Goal: Task Accomplishment & Management: Complete application form

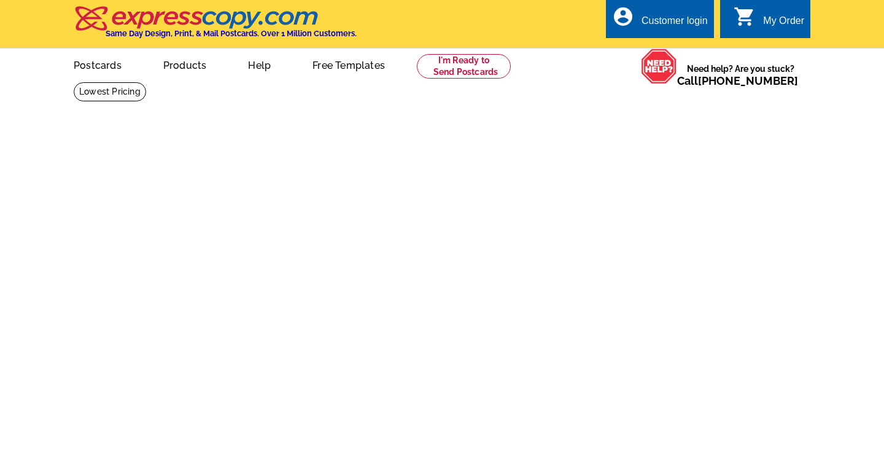
click at [100, 68] on link "Postcards" at bounding box center [97, 64] width 87 height 29
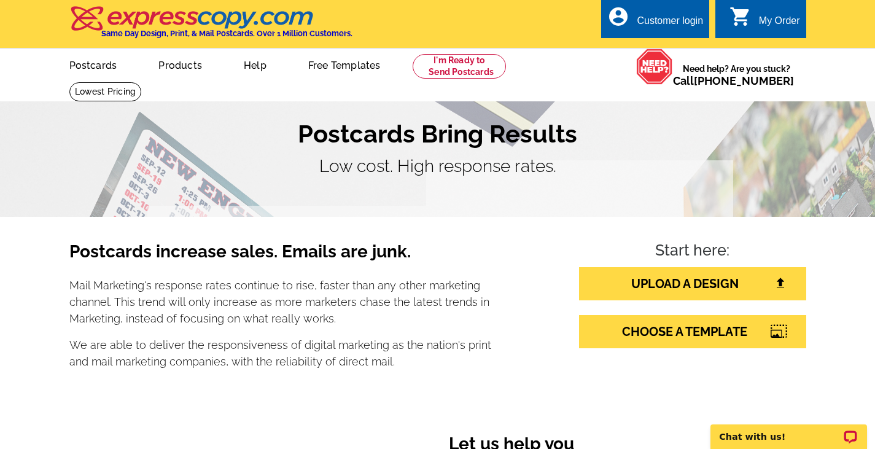
click at [660, 16] on div "Customer login" at bounding box center [670, 23] width 66 height 17
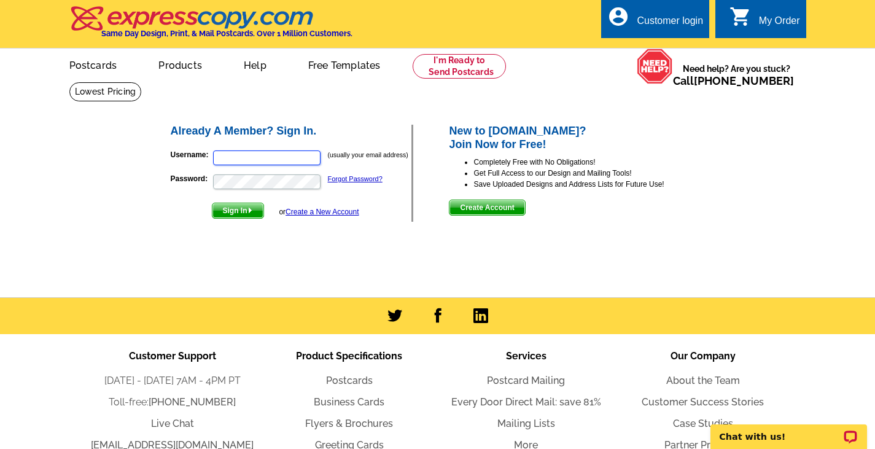
click at [267, 152] on input "Username:" at bounding box center [266, 157] width 107 height 15
click at [101, 68] on link "Postcards" at bounding box center [93, 64] width 86 height 29
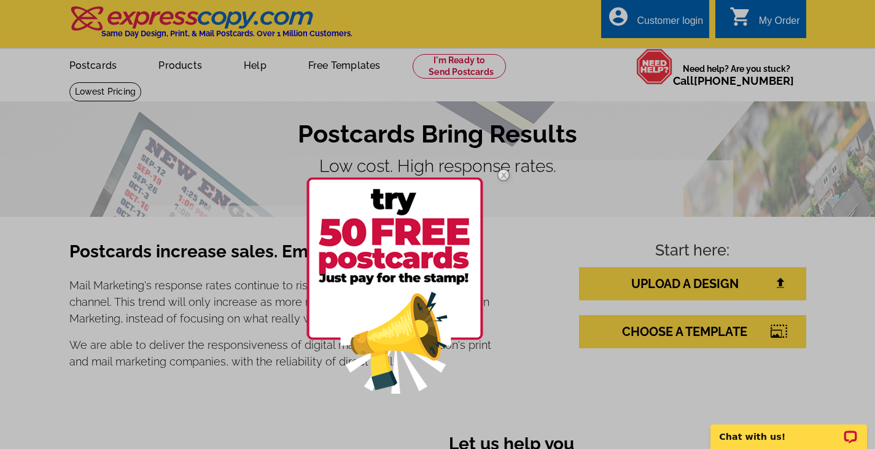
click at [352, 69] on div at bounding box center [437, 224] width 875 height 449
click at [564, 277] on div at bounding box center [437, 224] width 875 height 449
click at [189, 205] on div at bounding box center [437, 224] width 875 height 449
click at [413, 200] on img at bounding box center [394, 285] width 177 height 216
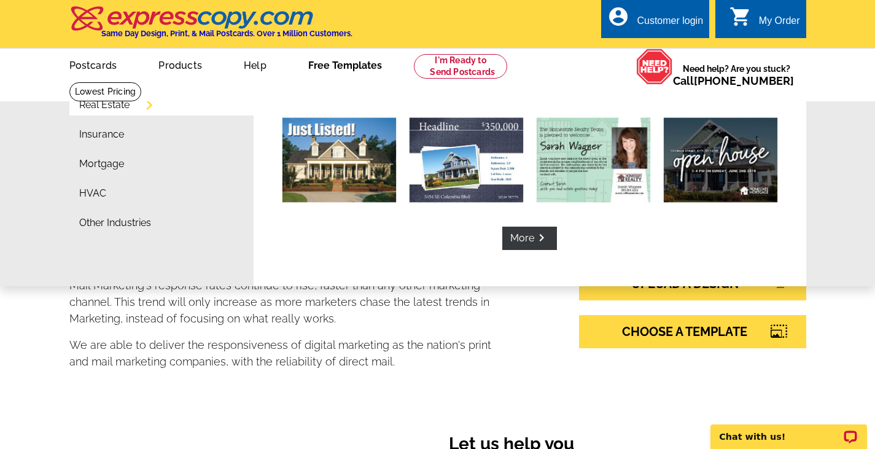
click at [358, 71] on link "Free Templates" at bounding box center [345, 64] width 113 height 29
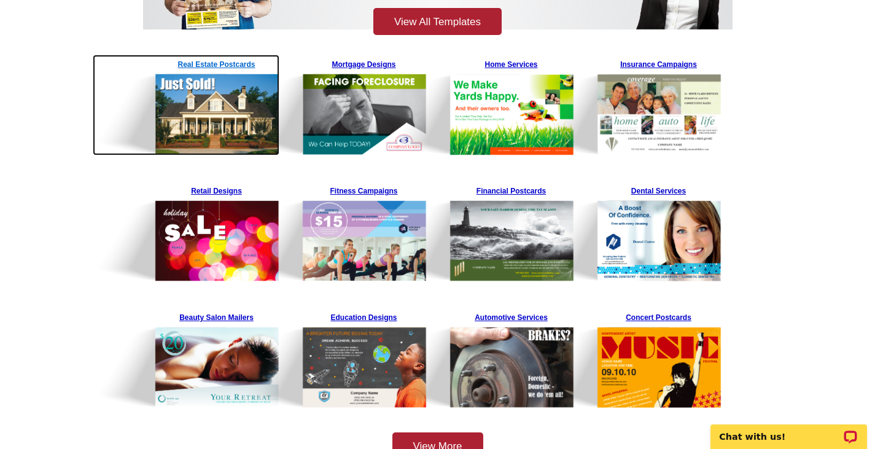
click at [248, 62] on link "Real Estate Postcards" at bounding box center [216, 105] width 129 height 101
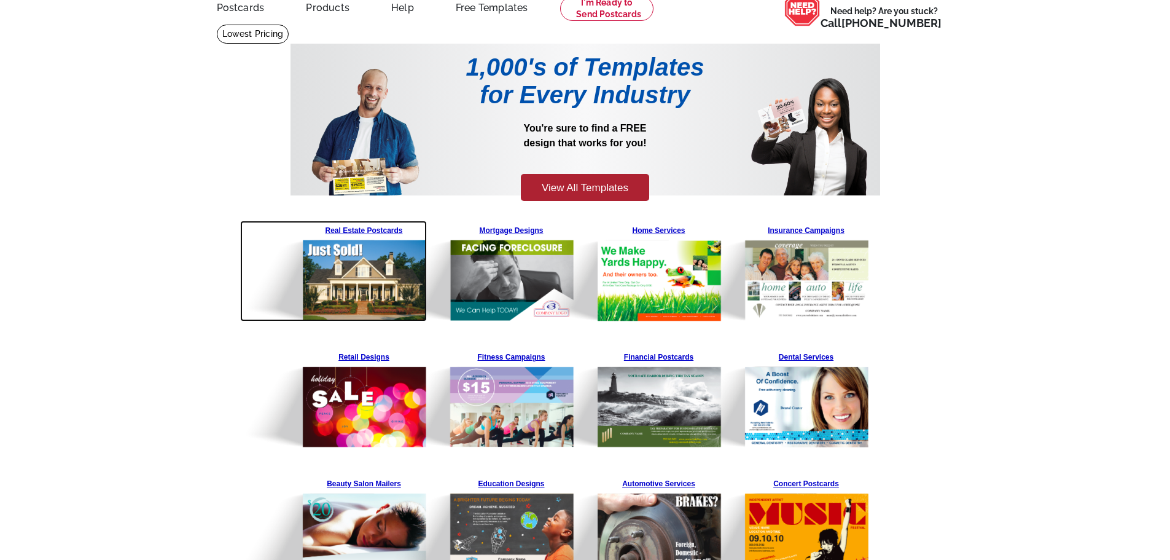
scroll to position [40, 0]
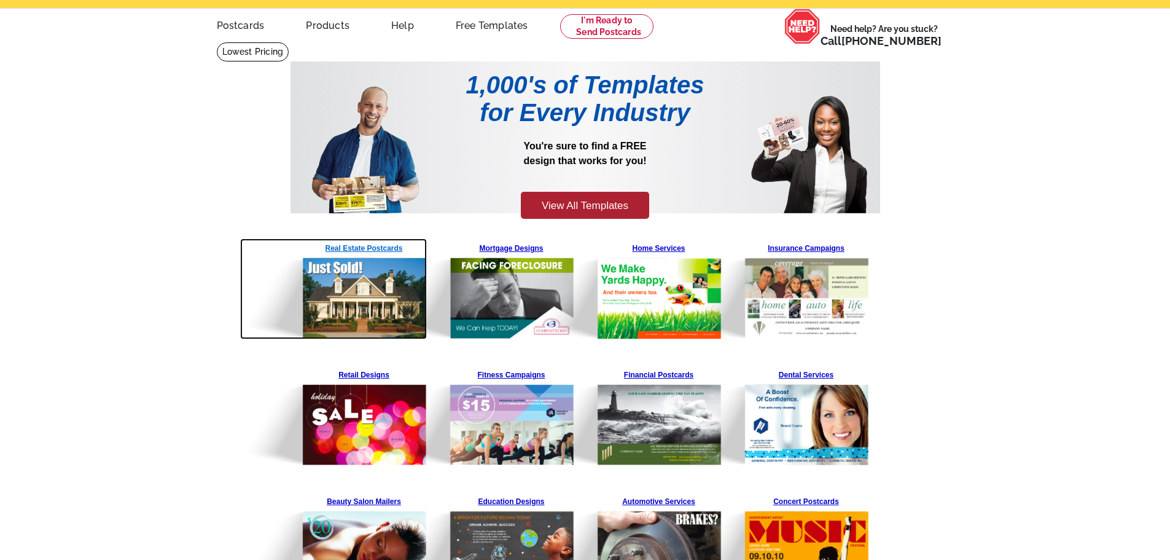
click at [374, 295] on img at bounding box center [333, 288] width 187 height 101
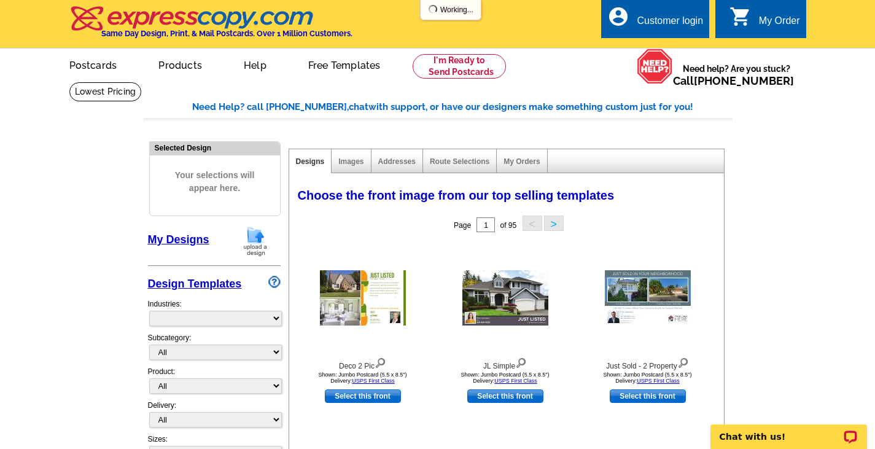
select select "785"
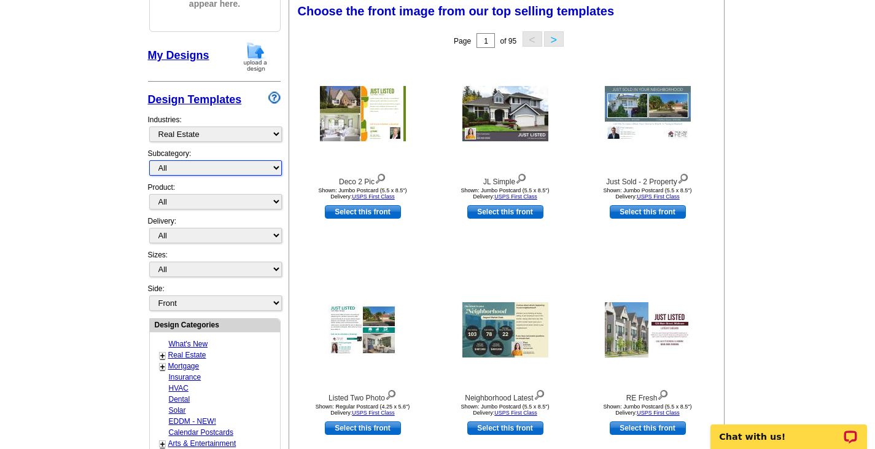
click at [245, 164] on select "All RE/MAX® Referrals Keller Williams® Berkshire Hathaway Home Services Century…" at bounding box center [215, 167] width 133 height 15
select select "807"
click at [149, 162] on select "All RE/MAX® Referrals Keller Williams® Berkshire Hathaway Home Services Century…" at bounding box center [215, 167] width 133 height 15
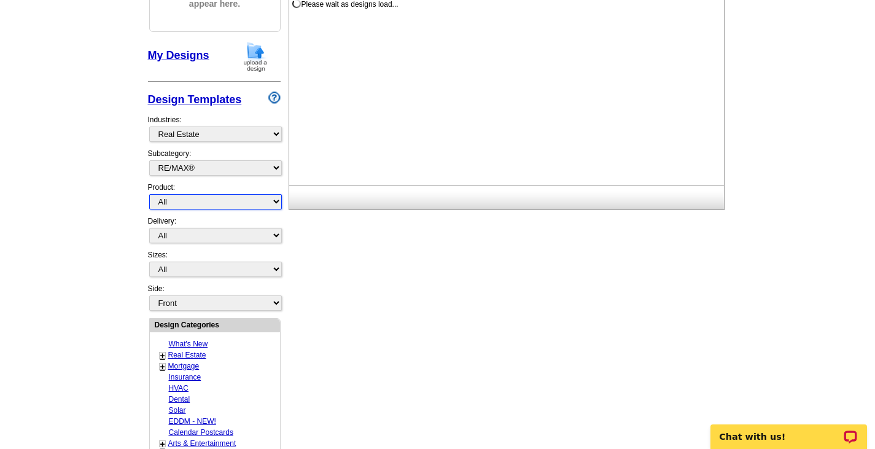
click at [179, 207] on select "All Postcards Letters and flyers Business Cards Door Hangers Greeting Cards" at bounding box center [215, 201] width 133 height 15
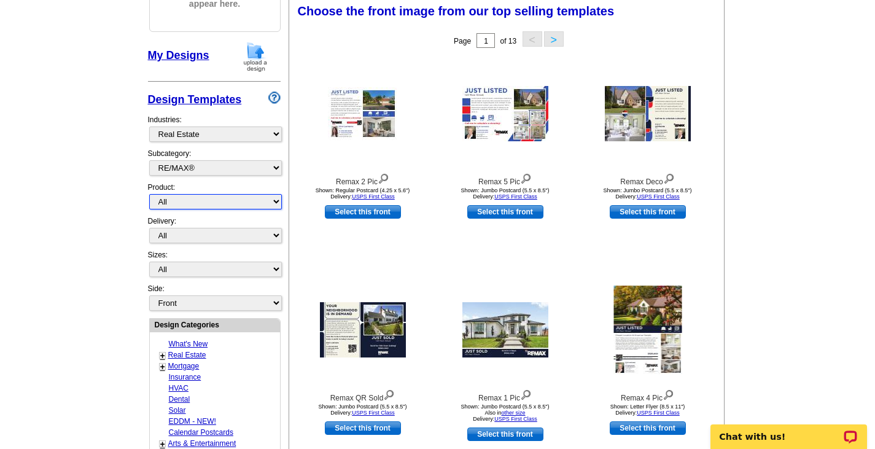
select select "1"
click at [149, 195] on select "All Postcards Letters and flyers Business Cards Door Hangers Greeting Cards" at bounding box center [215, 201] width 133 height 15
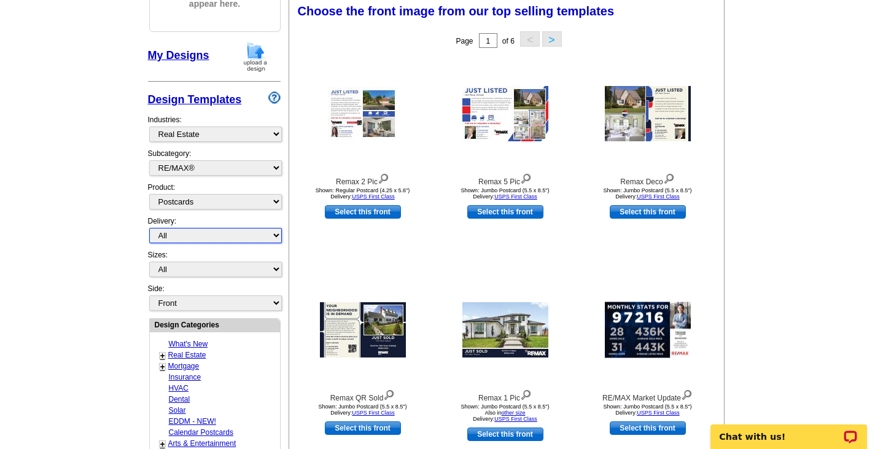
click at [203, 241] on select "All First Class Mail Shipped to Me EDDM Save 66% on Postage" at bounding box center [215, 235] width 133 height 15
select select "1"
click at [149, 229] on select "All First Class Mail Shipped to Me EDDM Save 66% on Postage" at bounding box center [215, 235] width 133 height 15
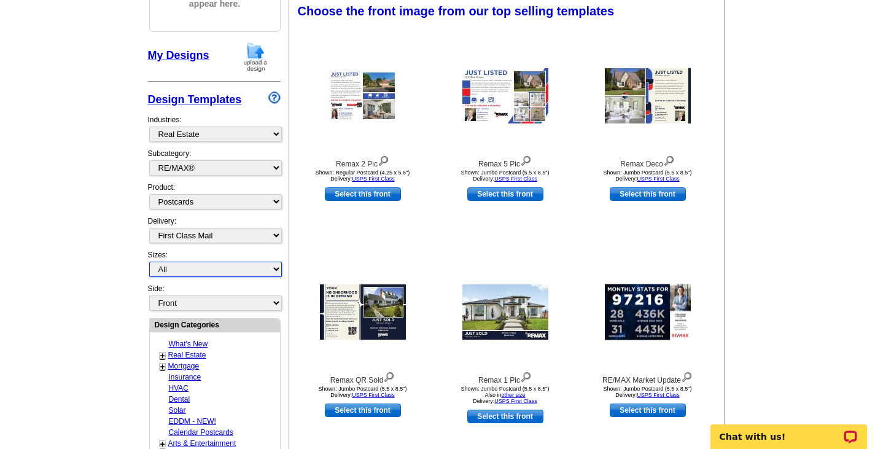
click at [189, 267] on select "All Jumbo Postcard (5.5" x 8.5") Regular Postcard (4.25" x 5.6") Panoramic Post…" at bounding box center [215, 269] width 133 height 15
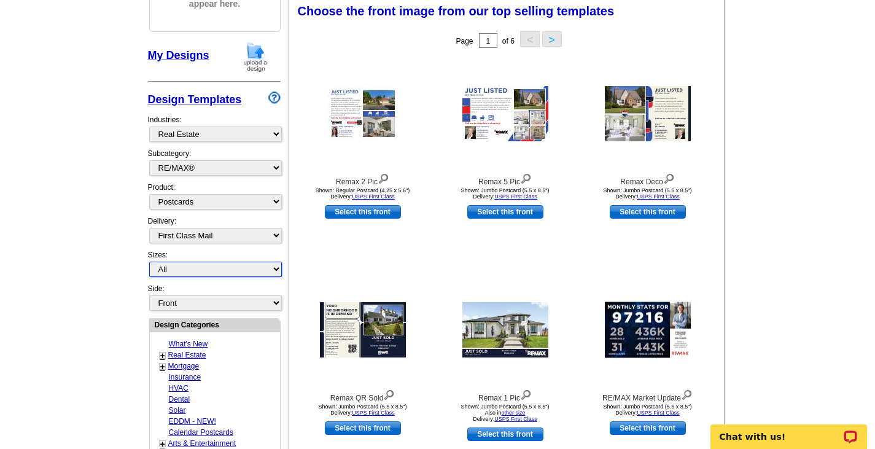
select select "2"
click at [149, 263] on select "All Jumbo Postcard (5.5" x 8.5") Regular Postcard (4.25" x 5.6") Panoramic Post…" at bounding box center [215, 269] width 133 height 15
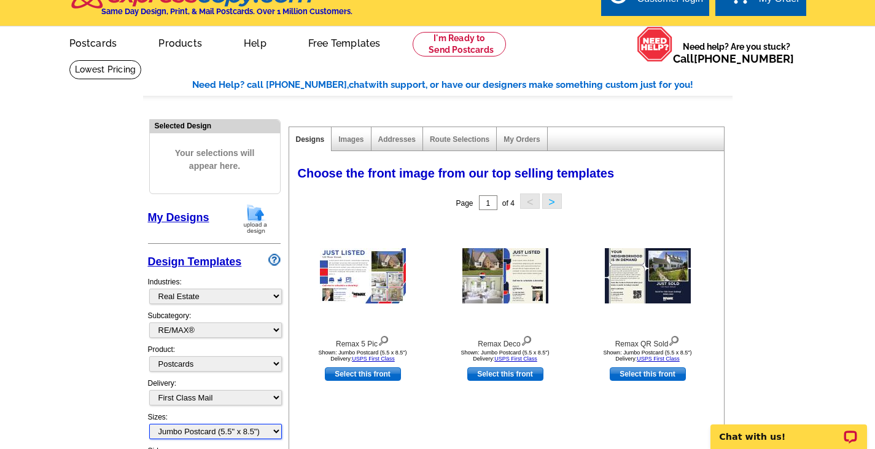
scroll to position [0, 0]
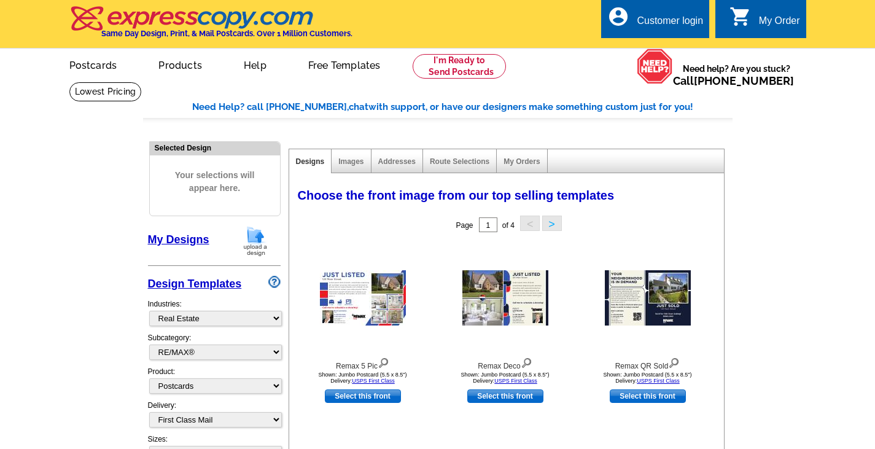
click at [386, 233] on div "Page 1 of 4 < >" at bounding box center [509, 225] width 435 height 25
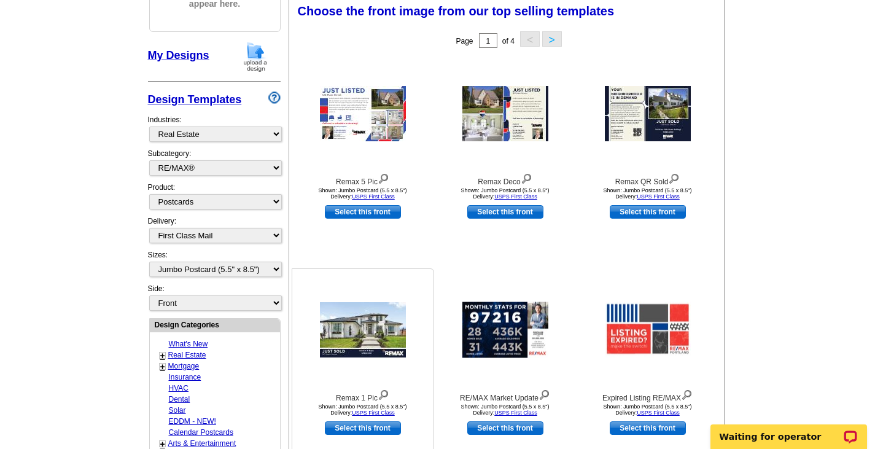
scroll to position [369, 0]
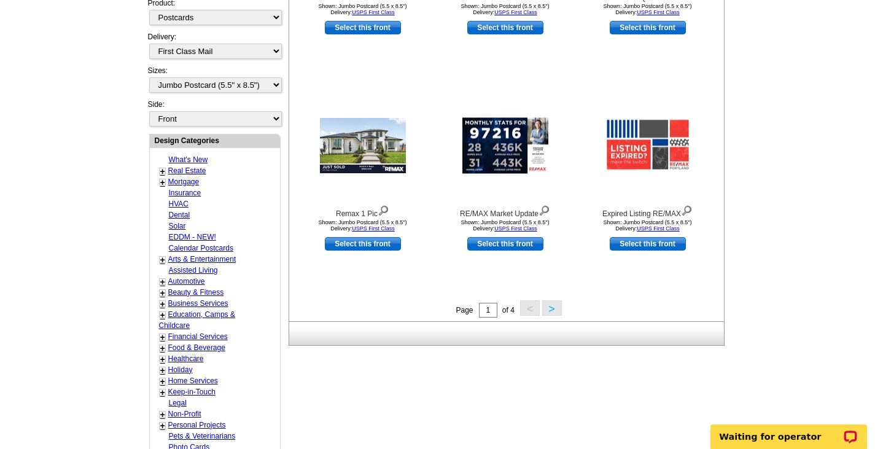
click at [552, 309] on button ">" at bounding box center [552, 307] width 20 height 15
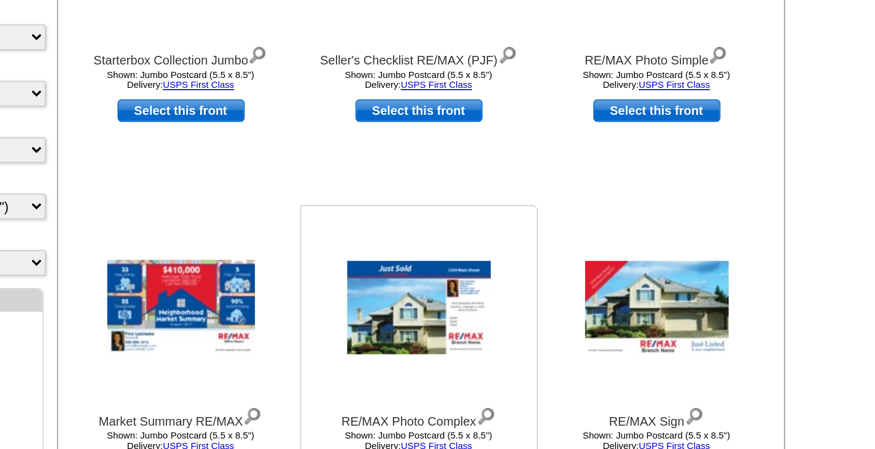
scroll to position [219, 0]
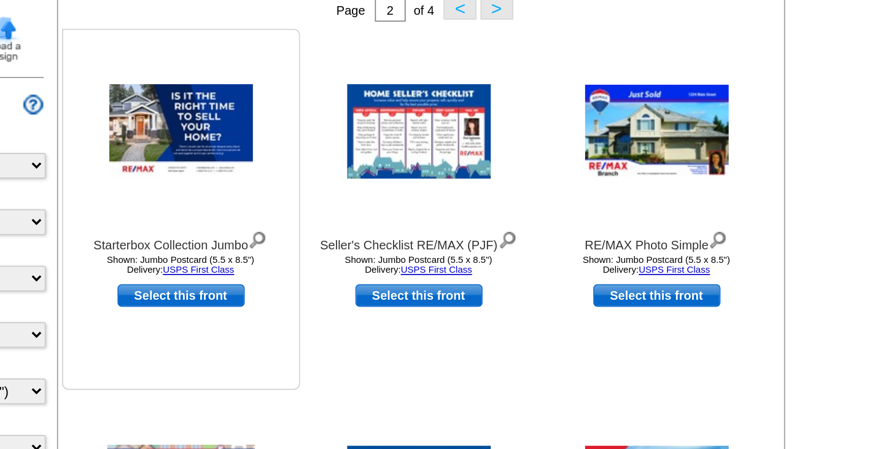
click at [368, 72] on img at bounding box center [363, 78] width 86 height 57
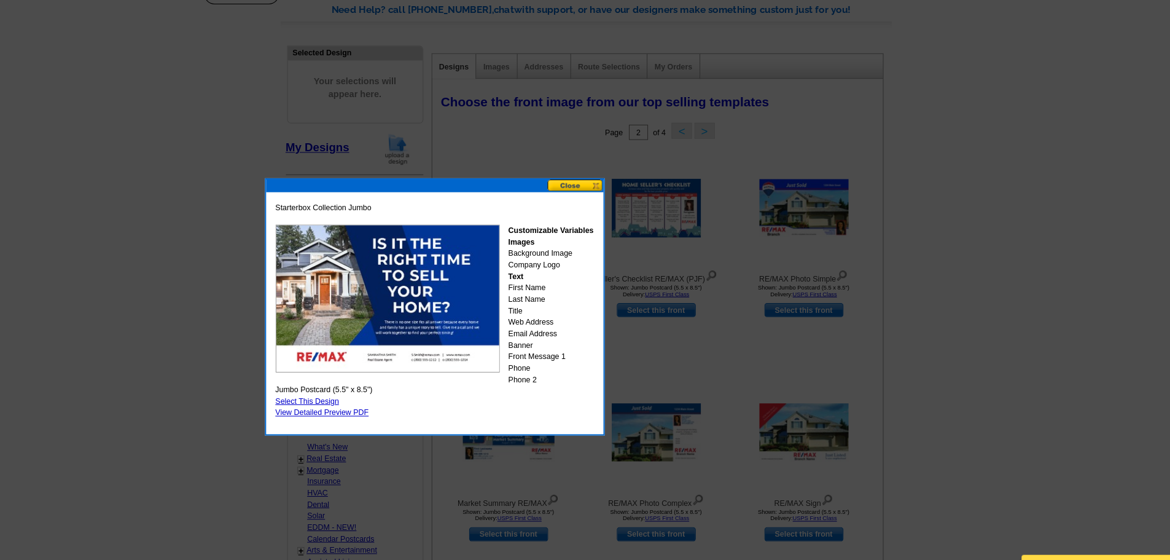
scroll to position [77, 0]
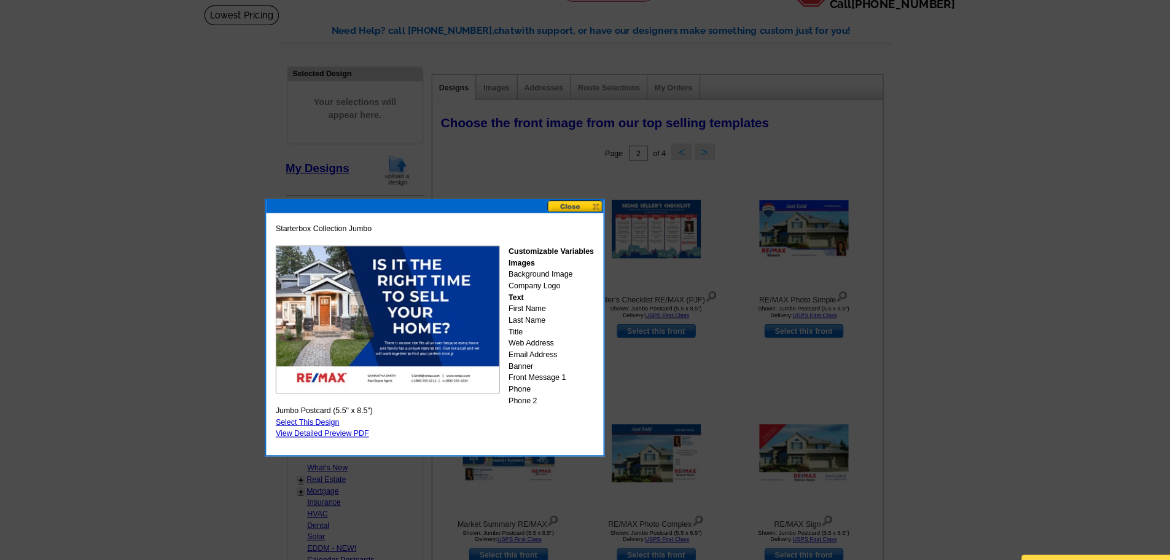
click at [574, 192] on div "Starterbox Collection Jumbo Customizable Variables Images Background Image Comp…" at bounding box center [439, 316] width 328 height 248
click at [572, 193] on button at bounding box center [575, 199] width 54 height 12
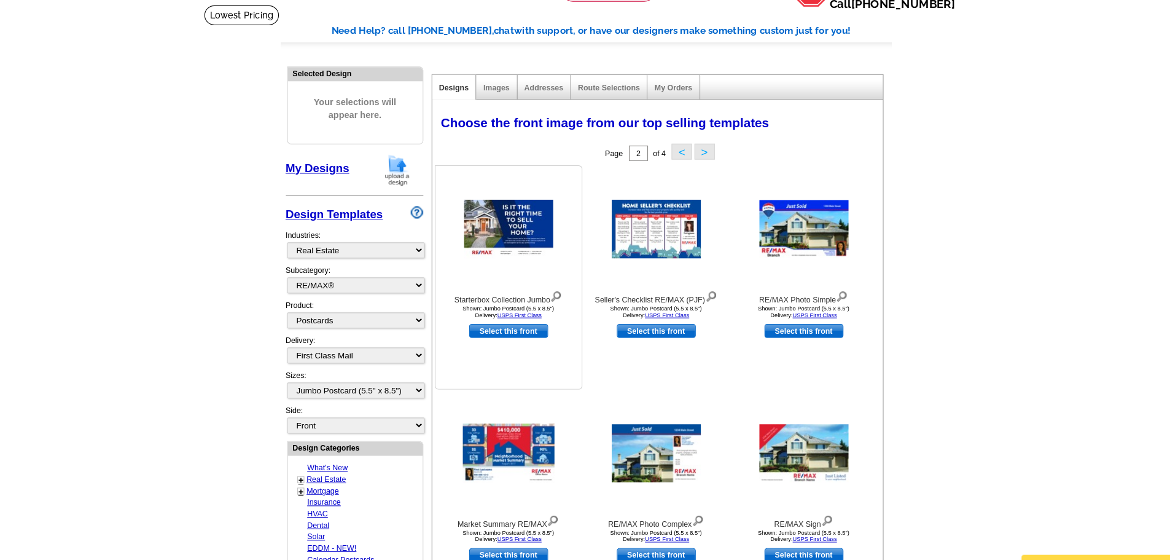
click at [534, 222] on img at bounding box center [510, 221] width 86 height 57
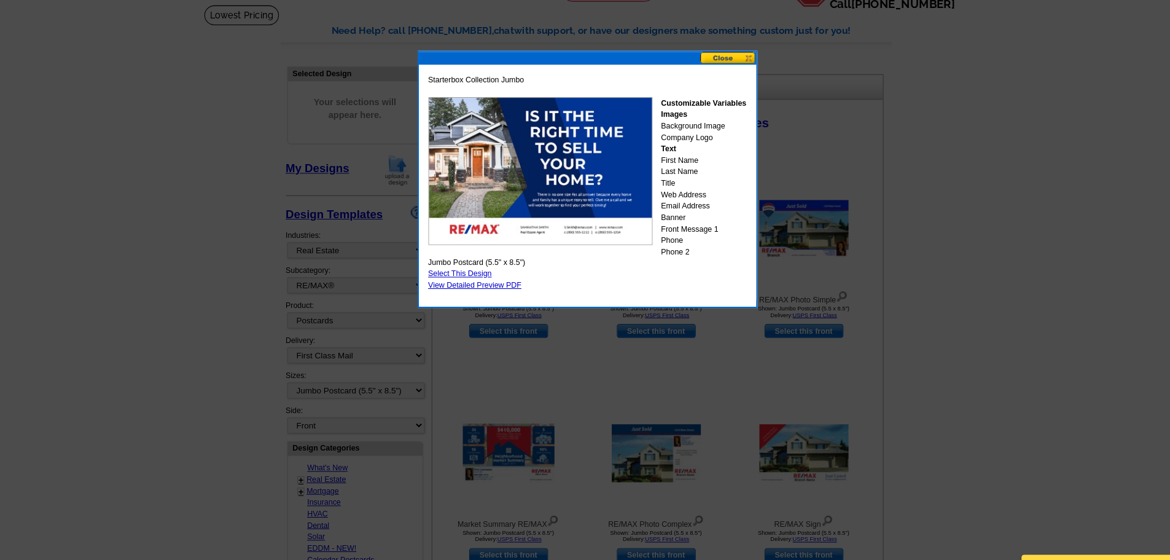
click at [580, 190] on img at bounding box center [541, 165] width 216 height 142
click at [725, 52] on button at bounding box center [722, 56] width 54 height 12
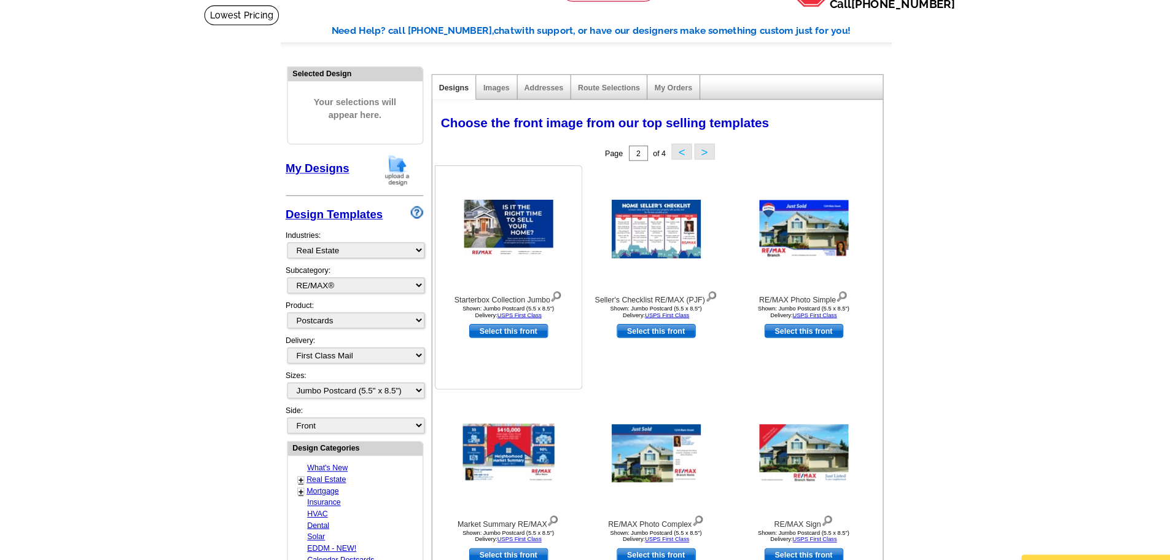
click at [510, 321] on link "Select this front" at bounding box center [510, 320] width 76 height 14
select select "back"
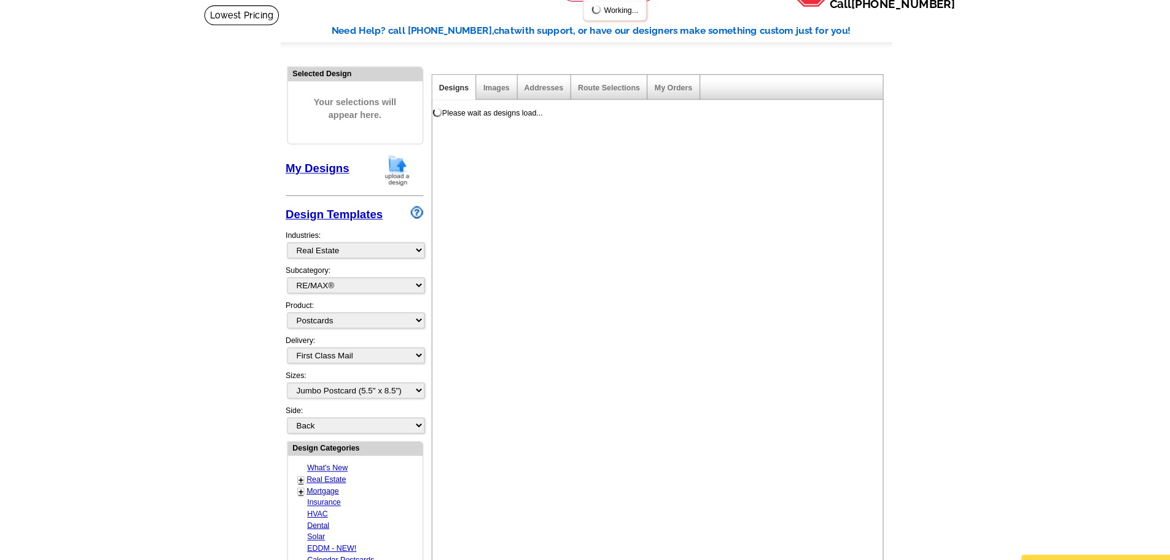
scroll to position [0, 0]
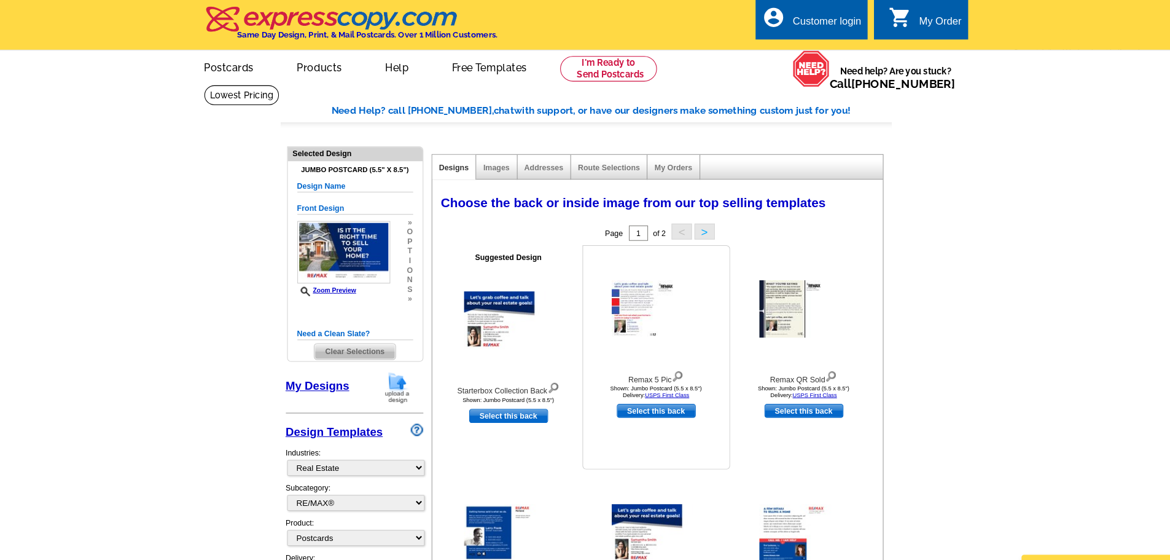
click at [634, 296] on img at bounding box center [653, 297] width 86 height 55
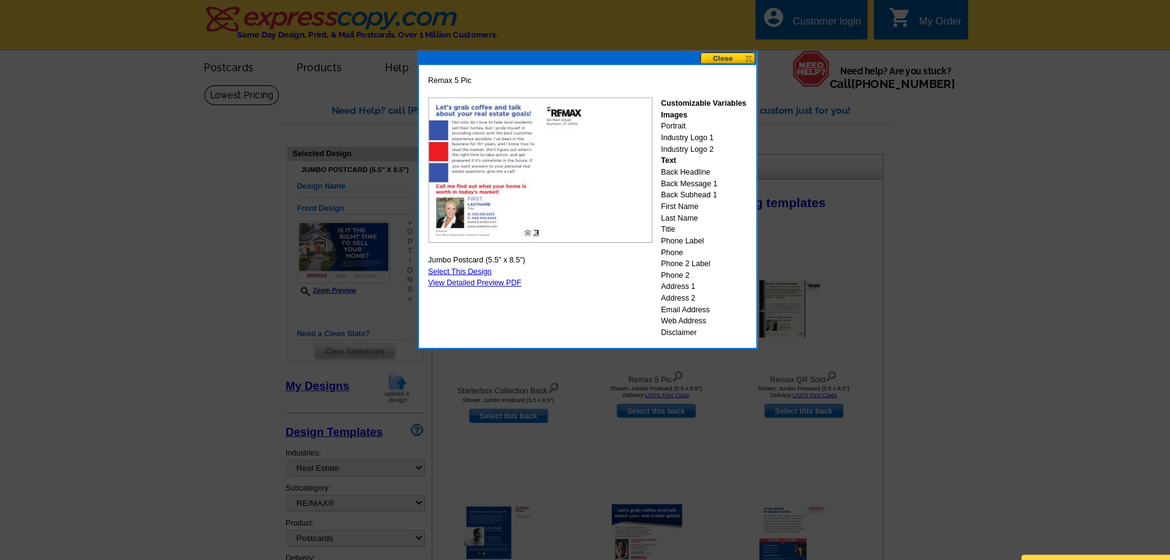
click at [720, 53] on button at bounding box center [722, 56] width 54 height 12
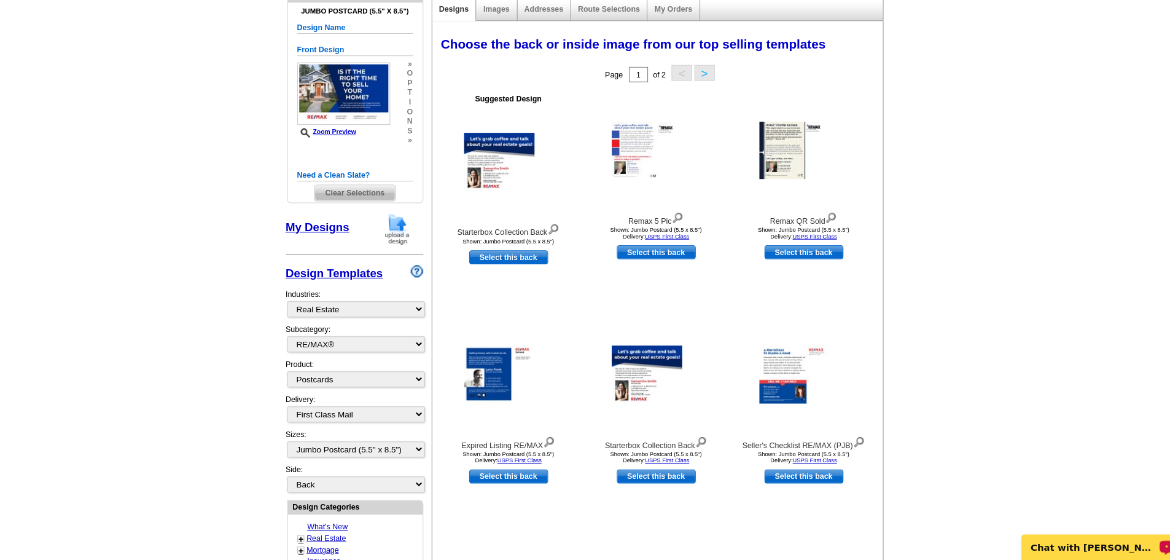
scroll to position [158, 0]
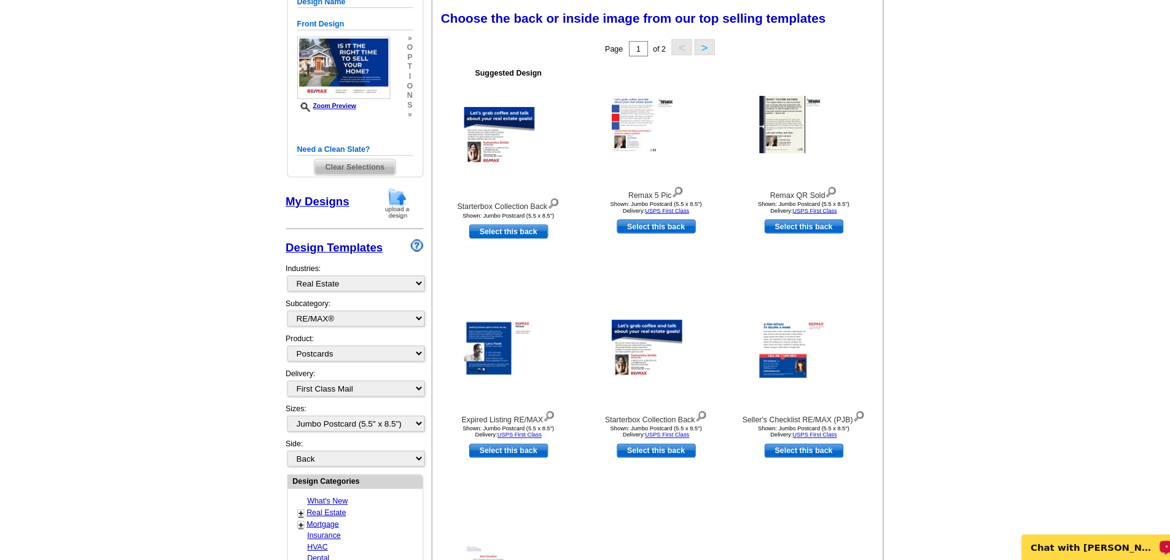
click at [884, 448] on p "Chat with Shonna" at bounding box center [1091, 545] width 122 height 10
click at [623, 142] on img at bounding box center [653, 139] width 86 height 55
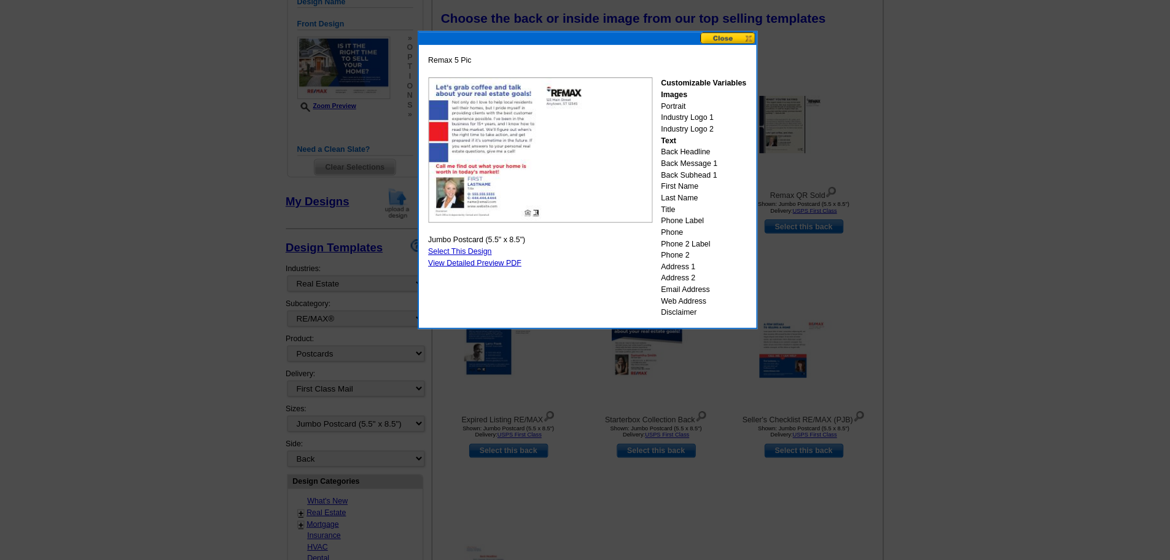
click at [713, 55] on button at bounding box center [722, 56] width 54 height 12
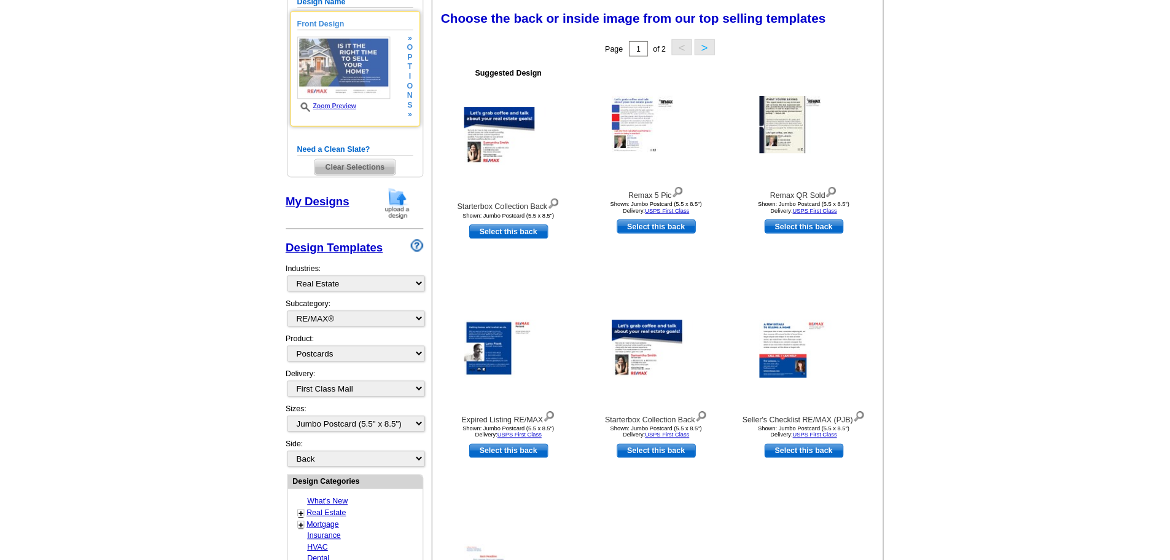
click at [347, 87] on img at bounding box center [351, 85] width 90 height 60
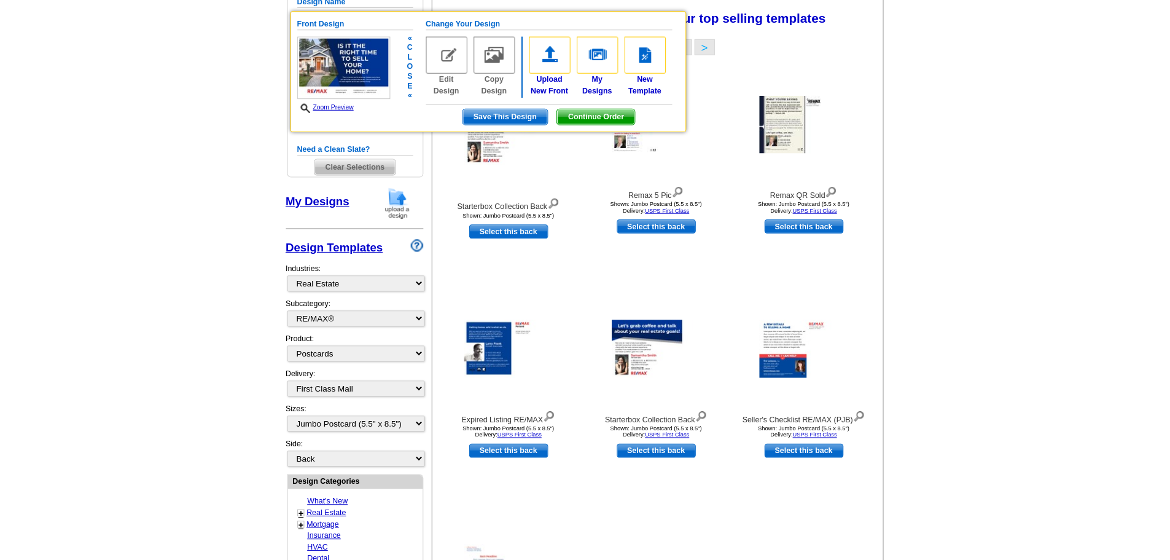
click at [347, 87] on img at bounding box center [351, 85] width 90 height 60
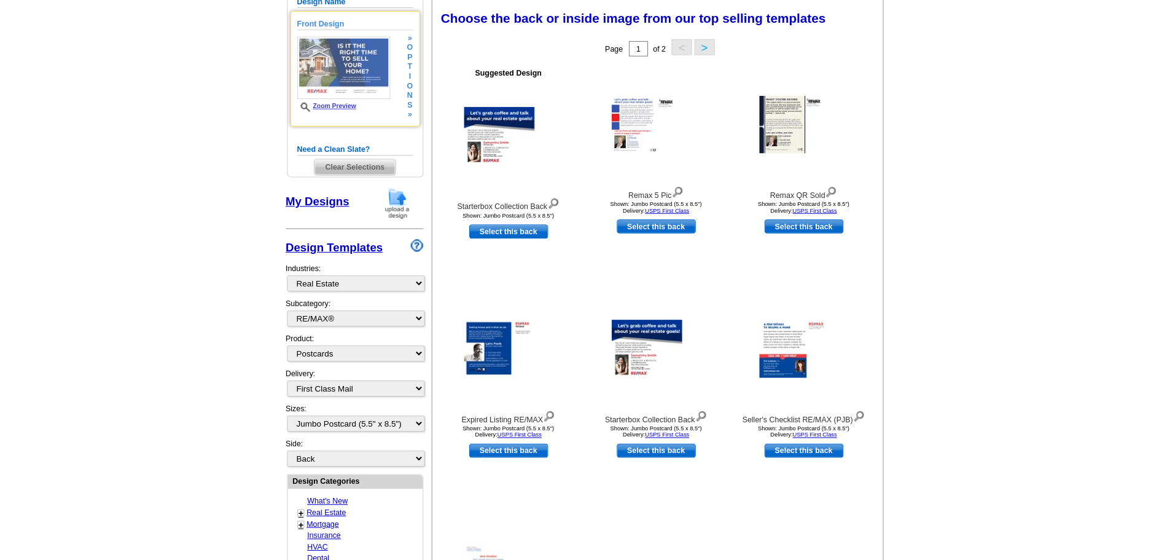
click at [340, 119] on link "Zoom Preview" at bounding box center [334, 121] width 57 height 7
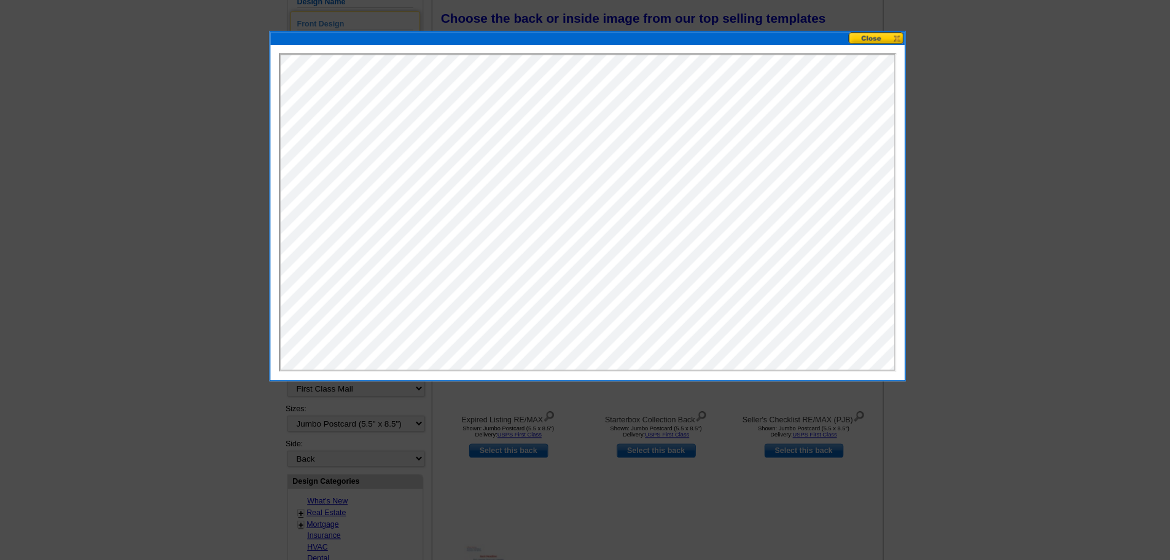
scroll to position [0, 0]
click at [852, 53] on button at bounding box center [865, 56] width 54 height 12
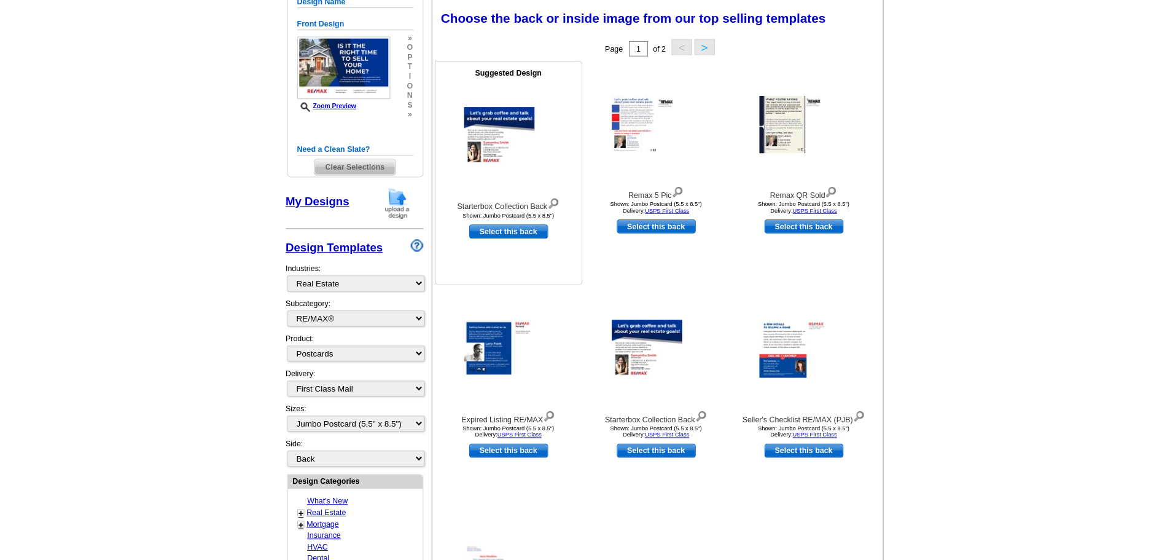
click at [491, 144] on img at bounding box center [510, 151] width 86 height 56
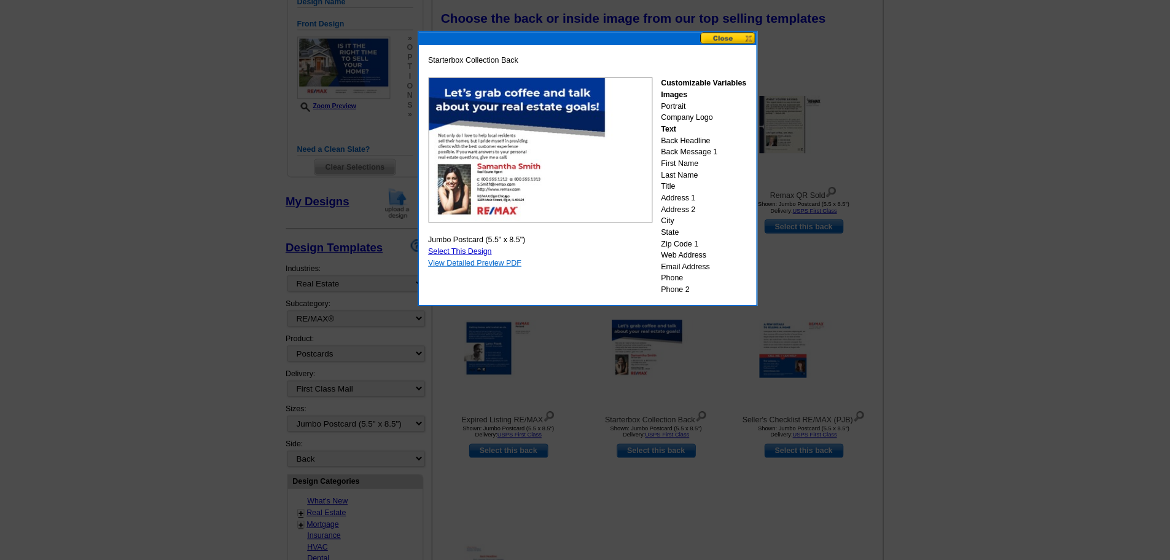
click at [475, 275] on link "View Detailed Preview PDF" at bounding box center [478, 272] width 90 height 9
click at [469, 273] on link "View Detailed Preview PDF" at bounding box center [478, 272] width 90 height 9
click at [711, 57] on button at bounding box center [722, 56] width 54 height 12
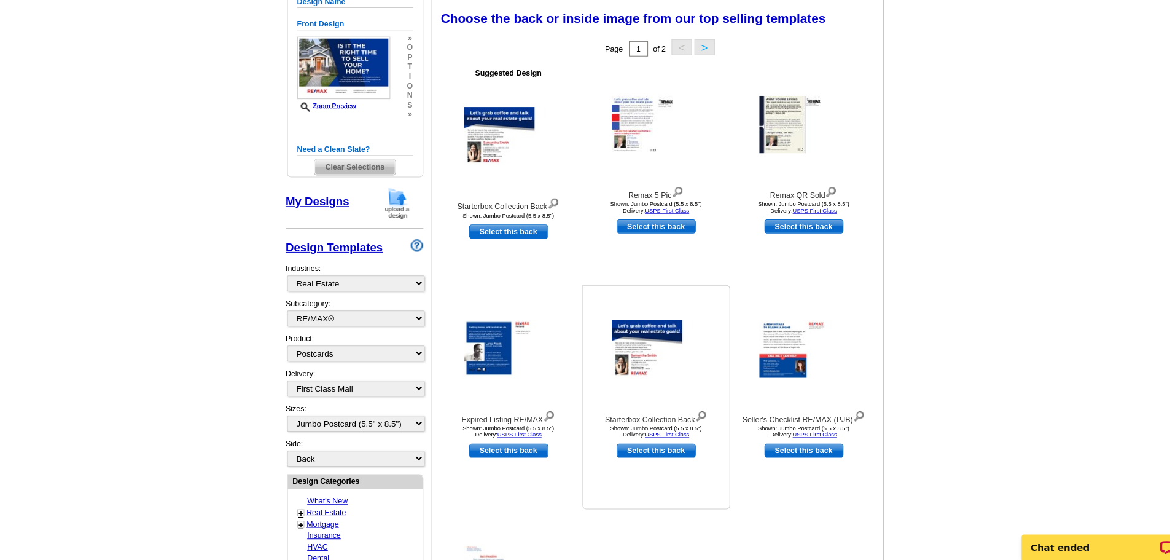
click at [637, 367] on img at bounding box center [653, 356] width 86 height 56
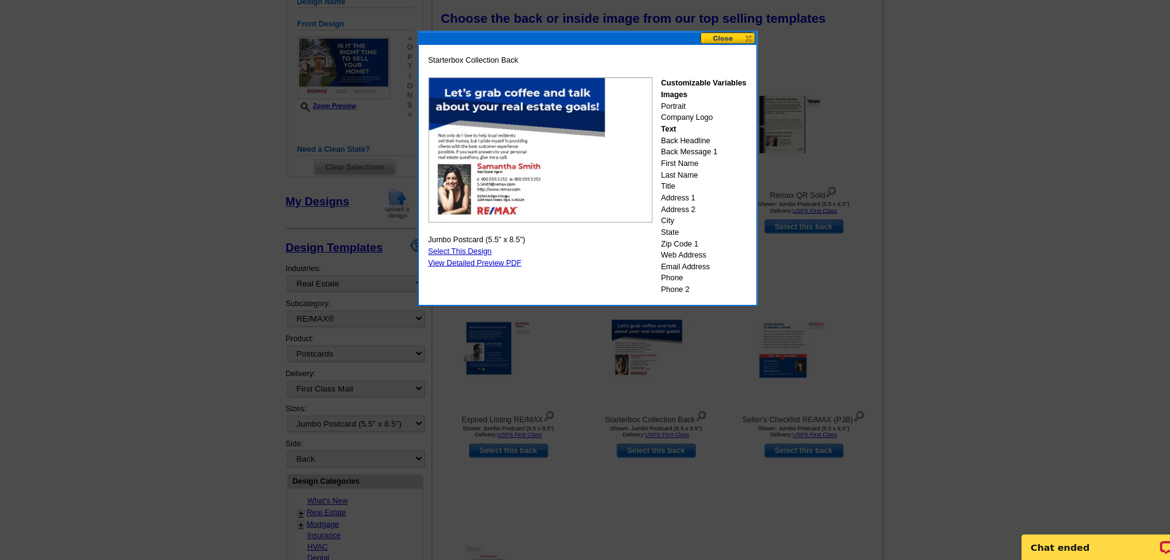
click at [725, 54] on button at bounding box center [722, 56] width 54 height 12
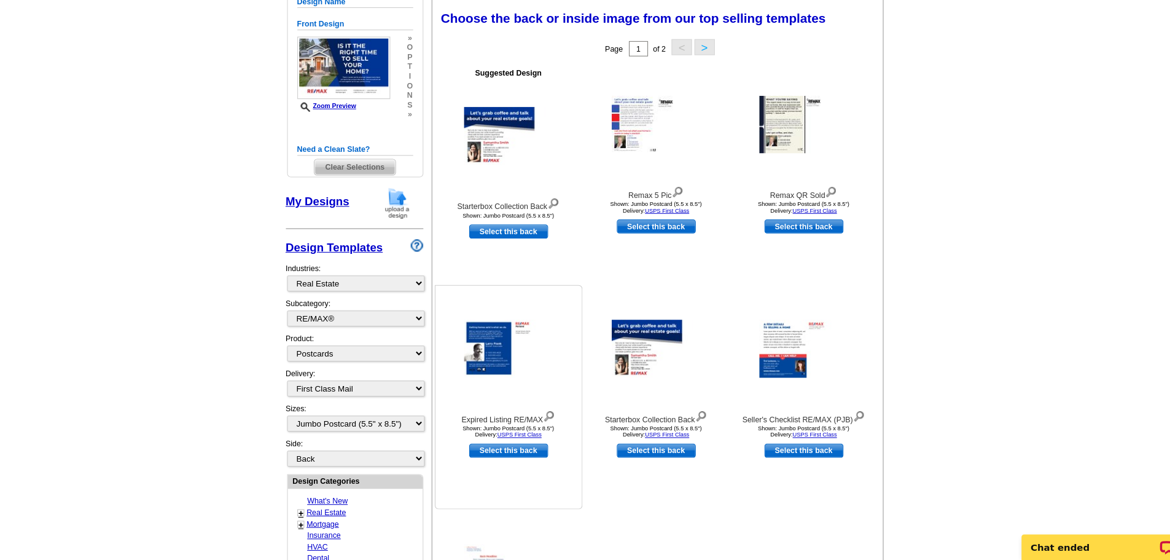
click at [498, 370] on img at bounding box center [510, 356] width 86 height 56
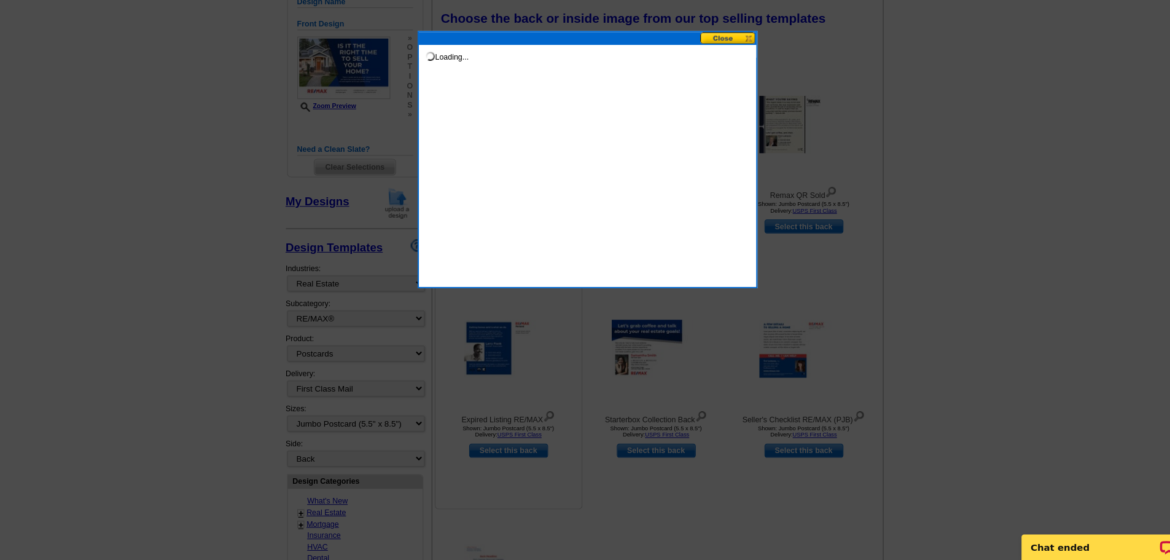
click at [498, 369] on div at bounding box center [585, 201] width 1170 height 718
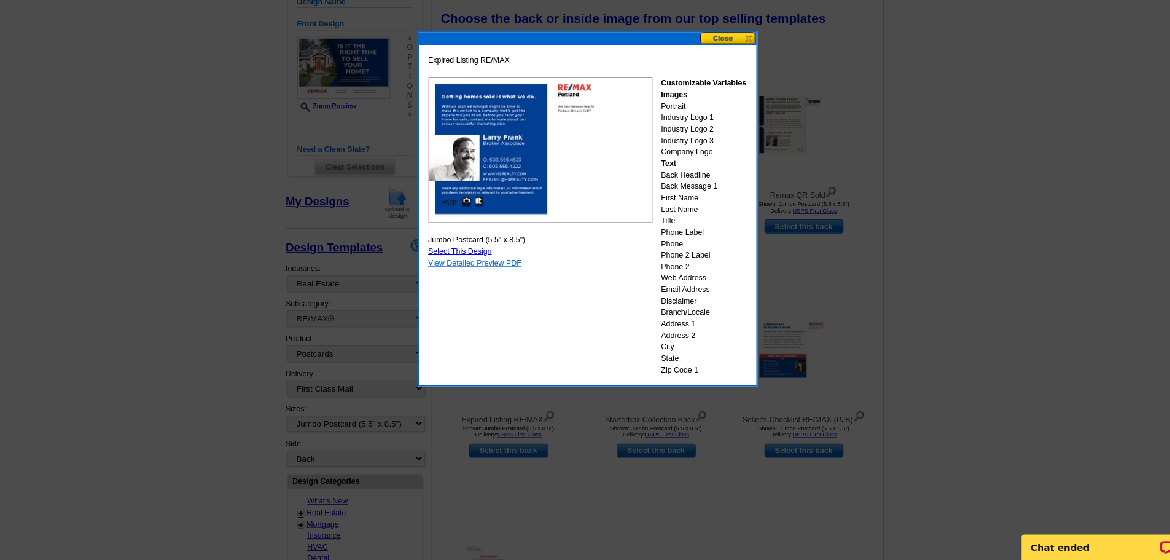
click at [456, 275] on link "View Detailed Preview PDF" at bounding box center [478, 272] width 90 height 9
click at [713, 57] on button at bounding box center [722, 56] width 54 height 12
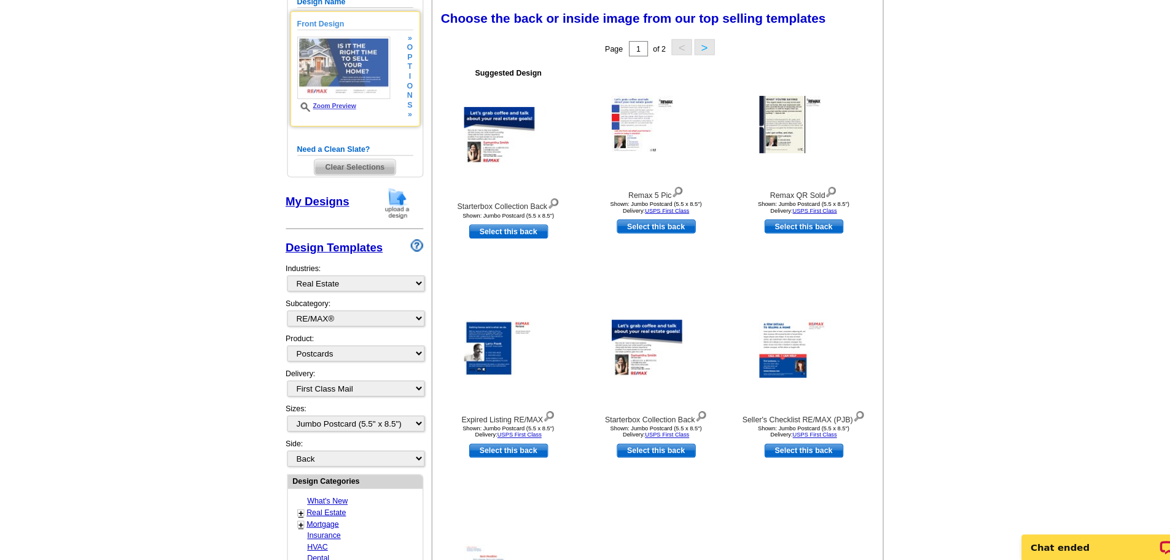
click at [354, 95] on img at bounding box center [351, 85] width 90 height 60
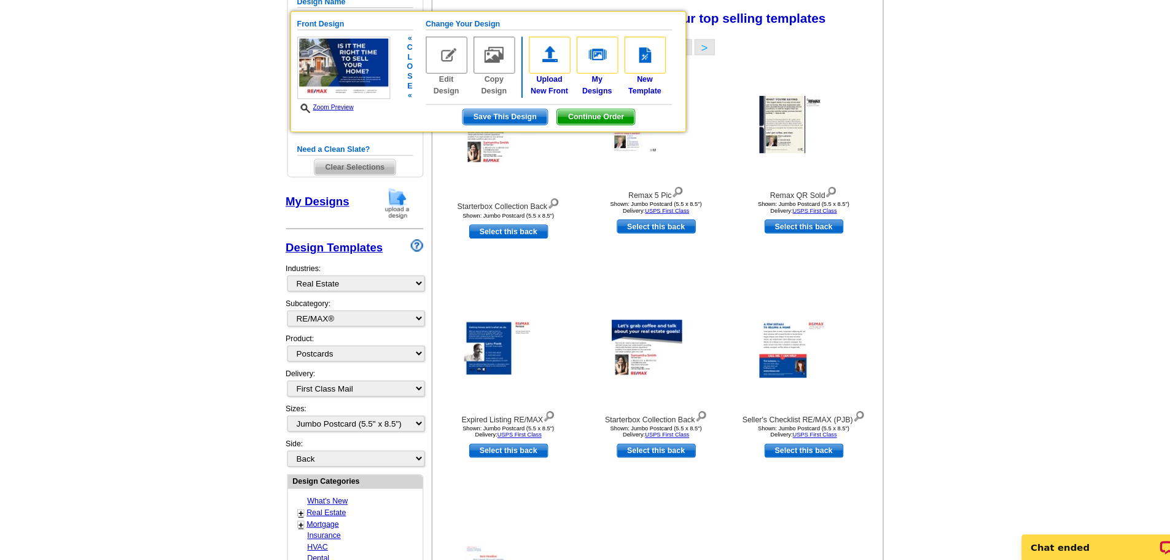
click at [338, 123] on link "Zoom Preview" at bounding box center [333, 122] width 55 height 7
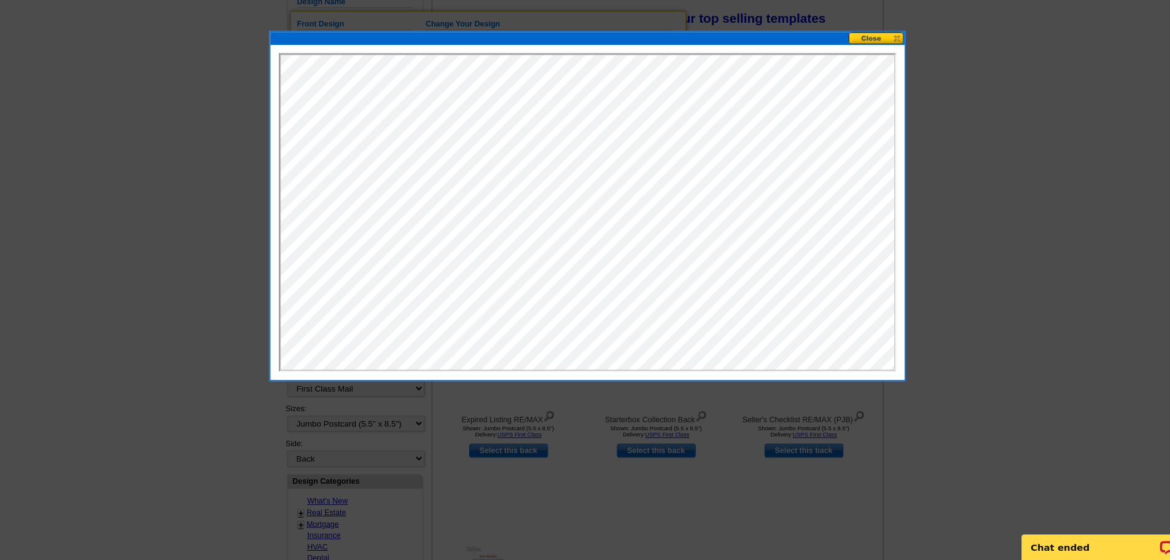
click at [855, 59] on button at bounding box center [865, 56] width 54 height 12
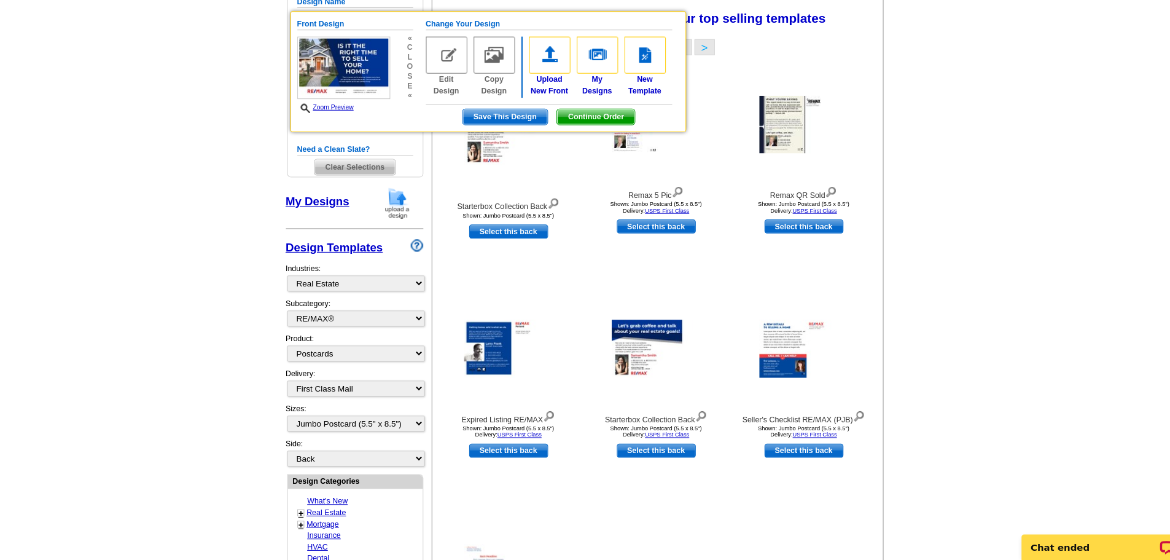
click at [100, 109] on main "Need Help? call 800-260-5887, chat with support, or have our designers make som…" at bounding box center [585, 472] width 1170 height 1099
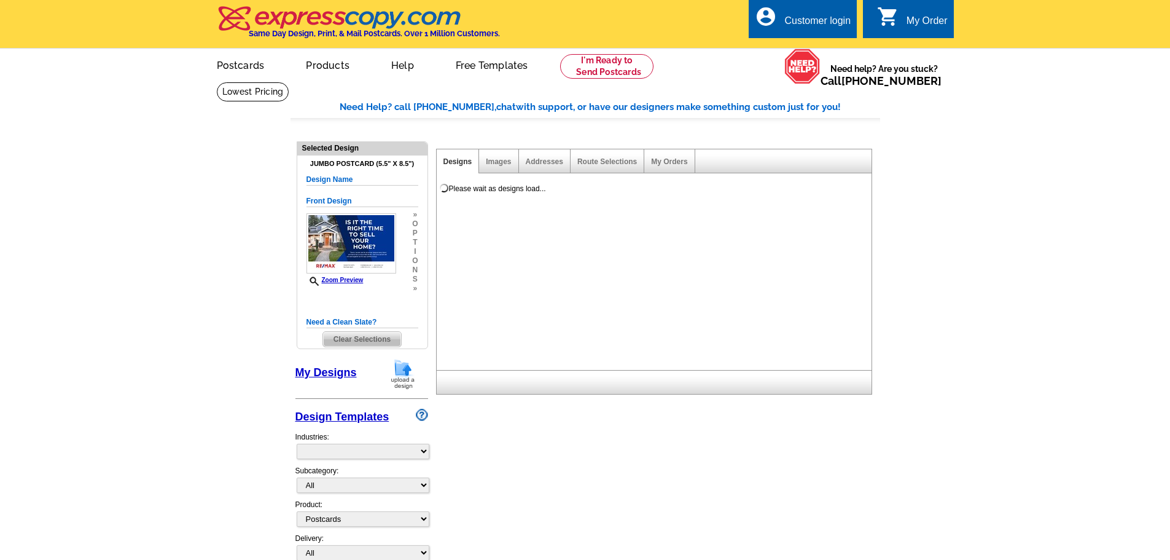
select select "1"
select select "2"
select select "back"
select select "785"
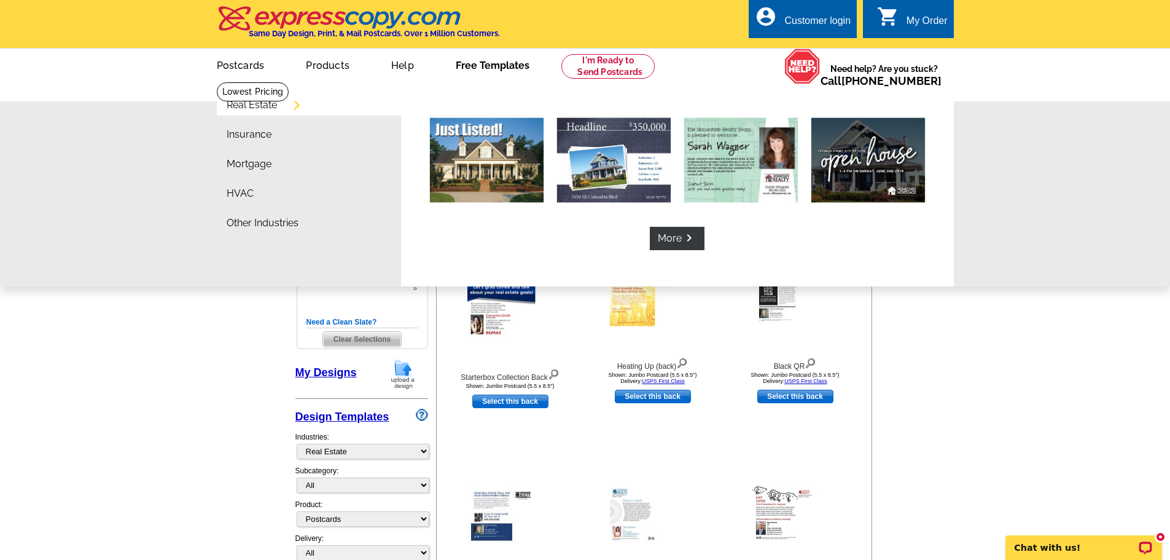
click at [470, 69] on link "Free Templates" at bounding box center [492, 64] width 113 height 29
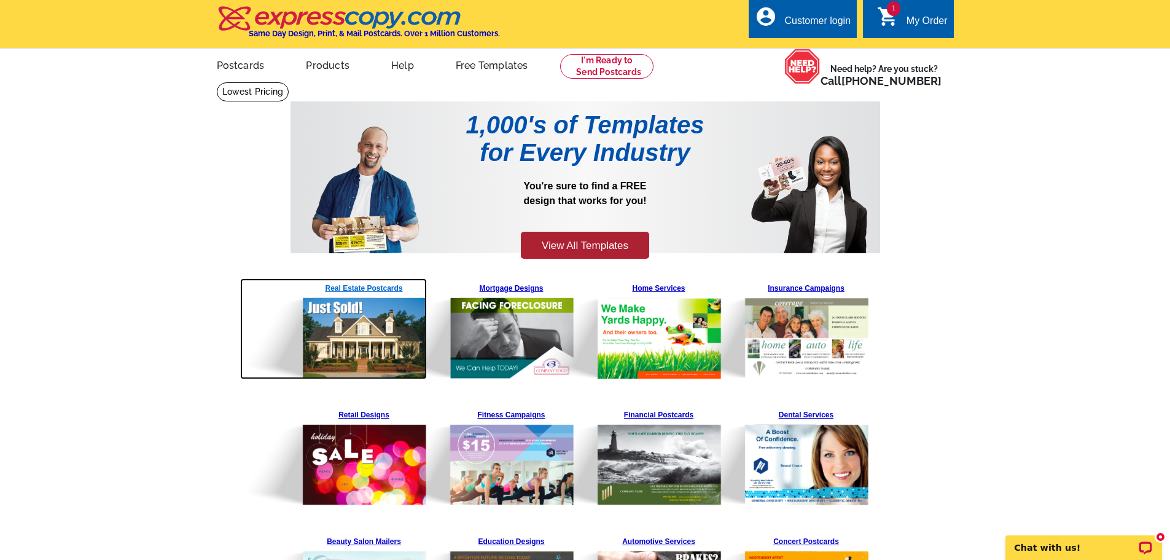
click at [334, 354] on img at bounding box center [333, 328] width 187 height 101
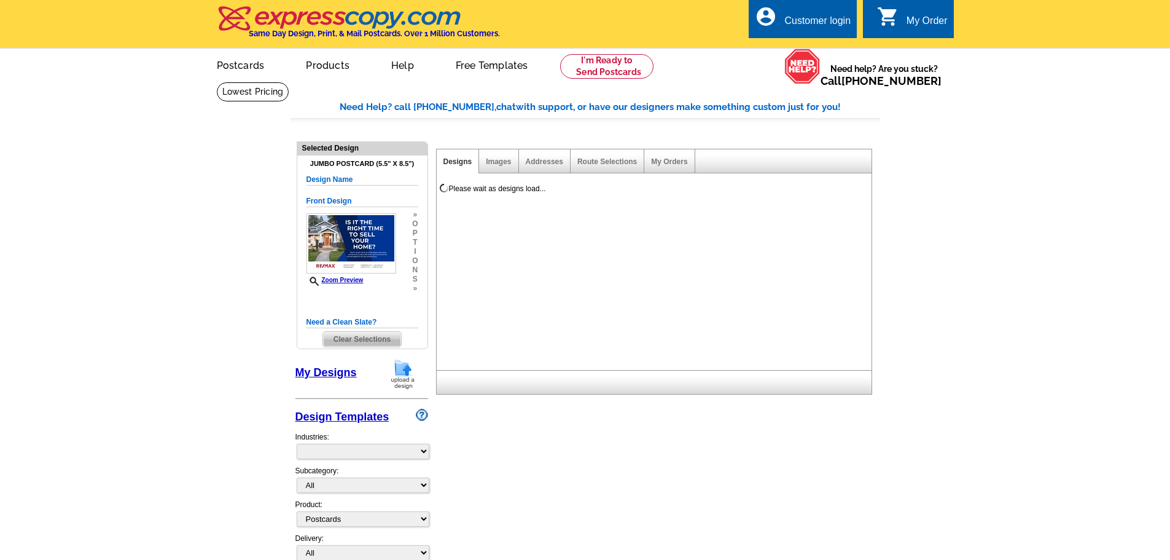
select select "1"
select select "2"
select select "back"
select select "785"
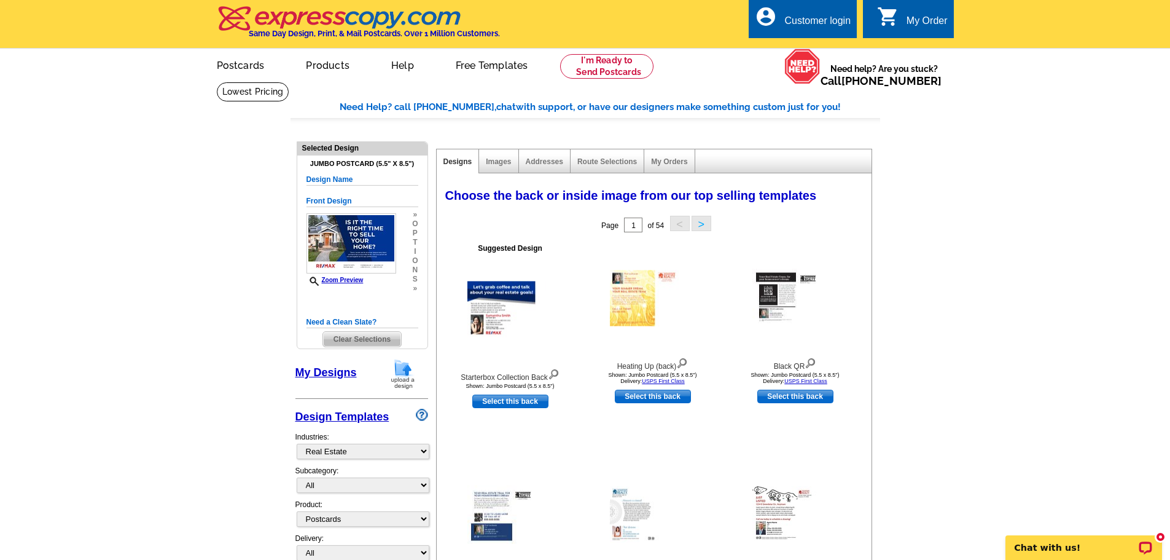
click at [379, 345] on span "Clear Selections" at bounding box center [362, 339] width 78 height 15
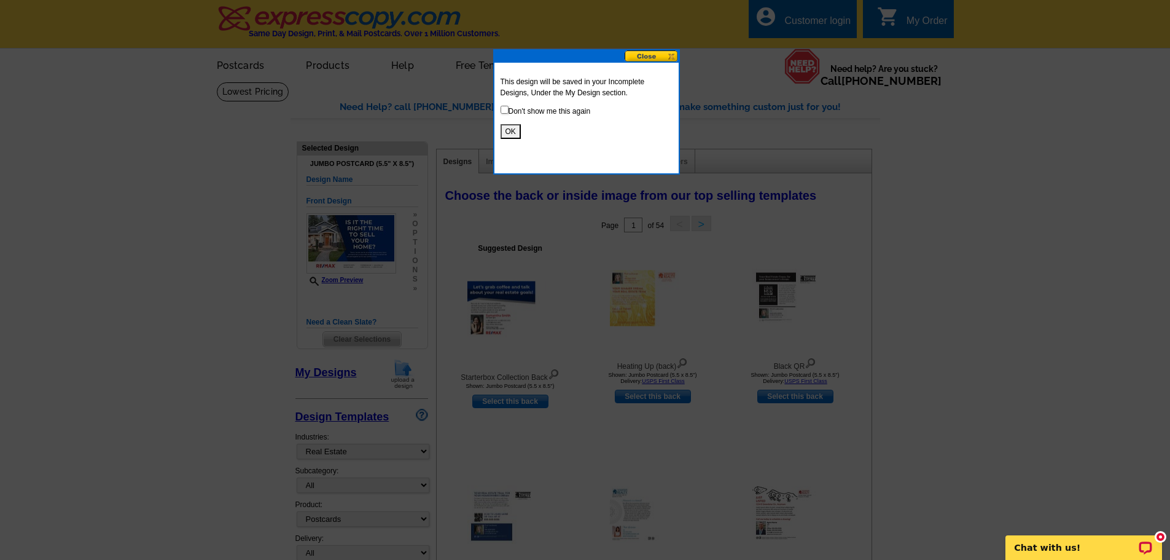
click at [507, 130] on button "OK" at bounding box center [511, 131] width 20 height 15
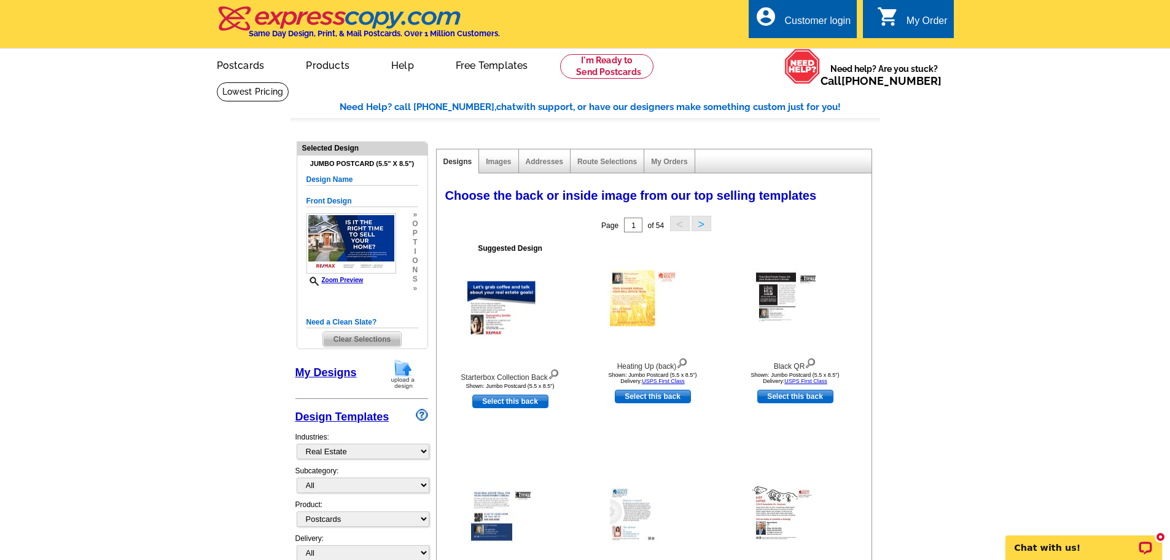
click at [357, 339] on span "Clear Selections" at bounding box center [362, 339] width 78 height 15
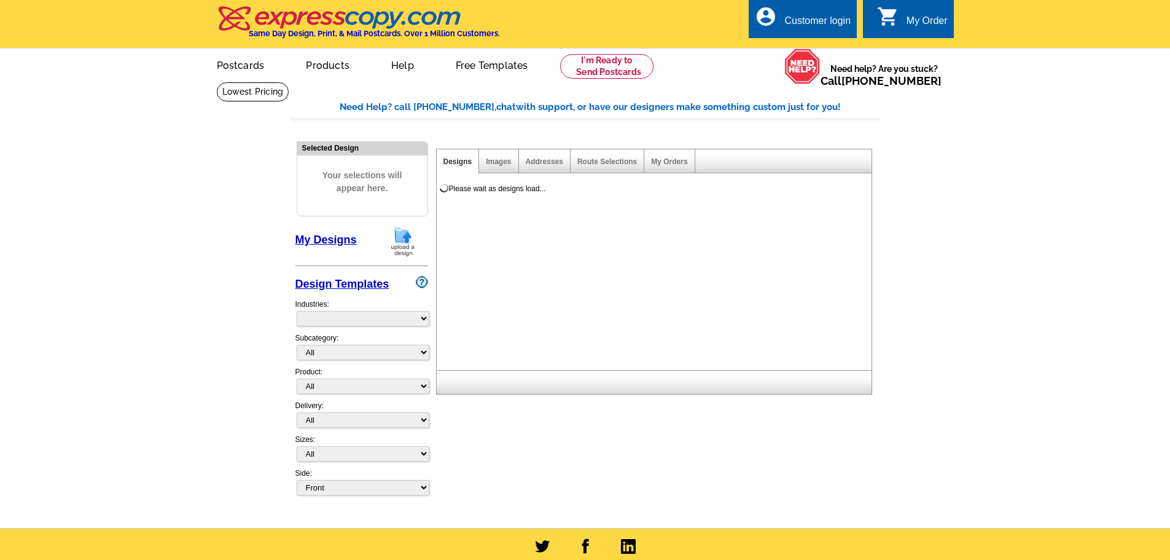
select select "785"
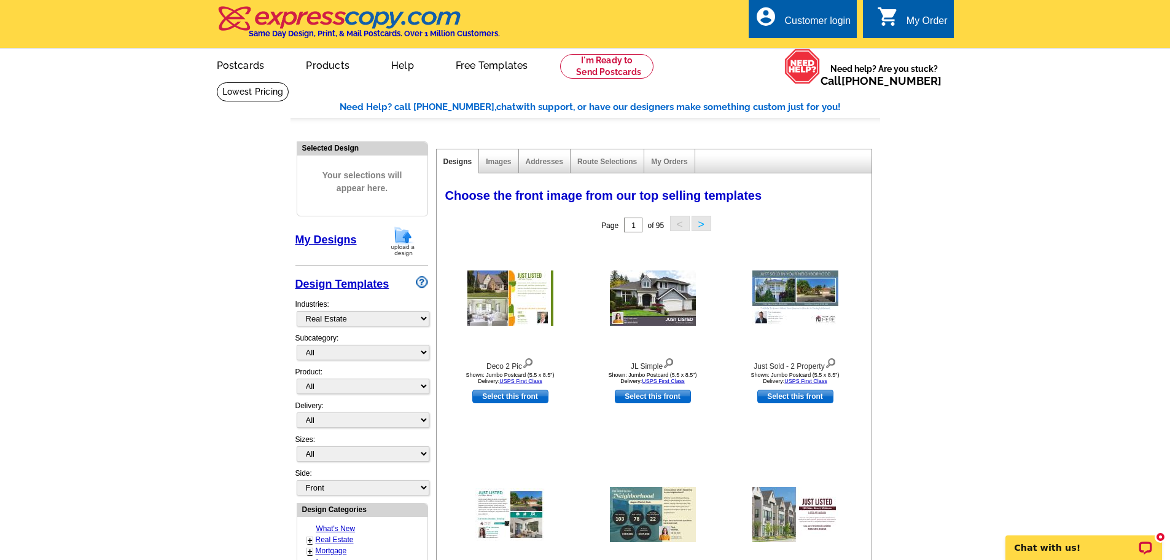
click at [830, 23] on div "Customer login" at bounding box center [817, 23] width 66 height 17
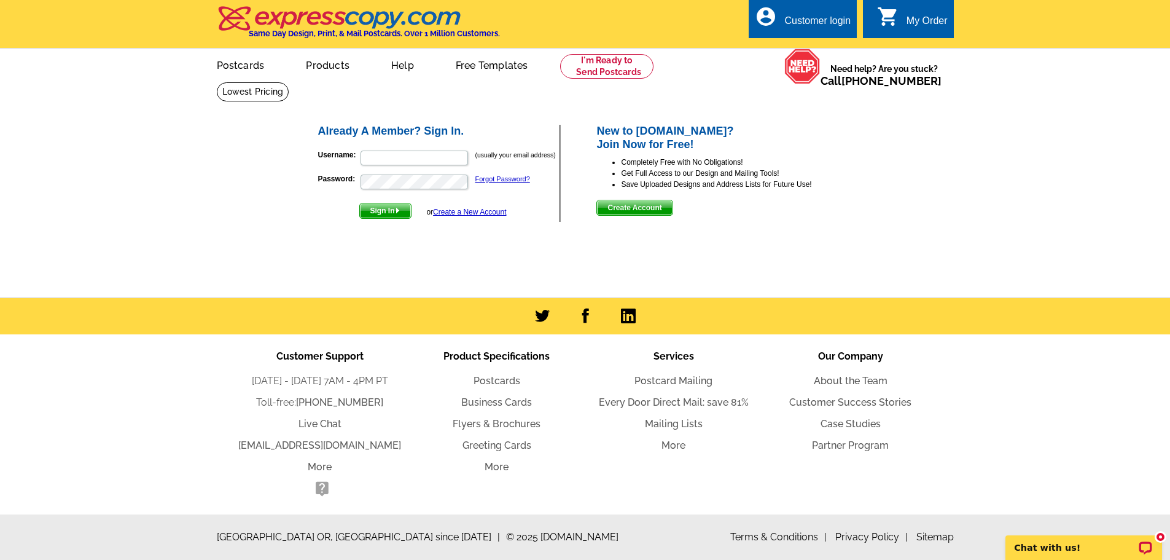
click at [449, 216] on link "Create a New Account" at bounding box center [469, 212] width 73 height 9
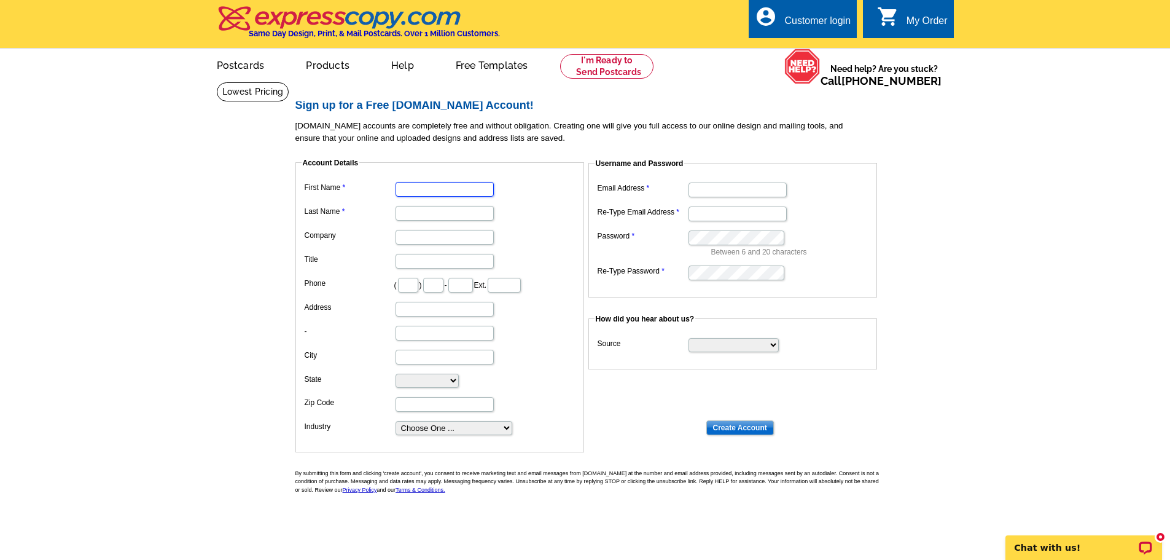
click at [436, 192] on input "First Name" at bounding box center [445, 189] width 98 height 15
type input "[PERSON_NAME]"
type input "925"
type input "487"
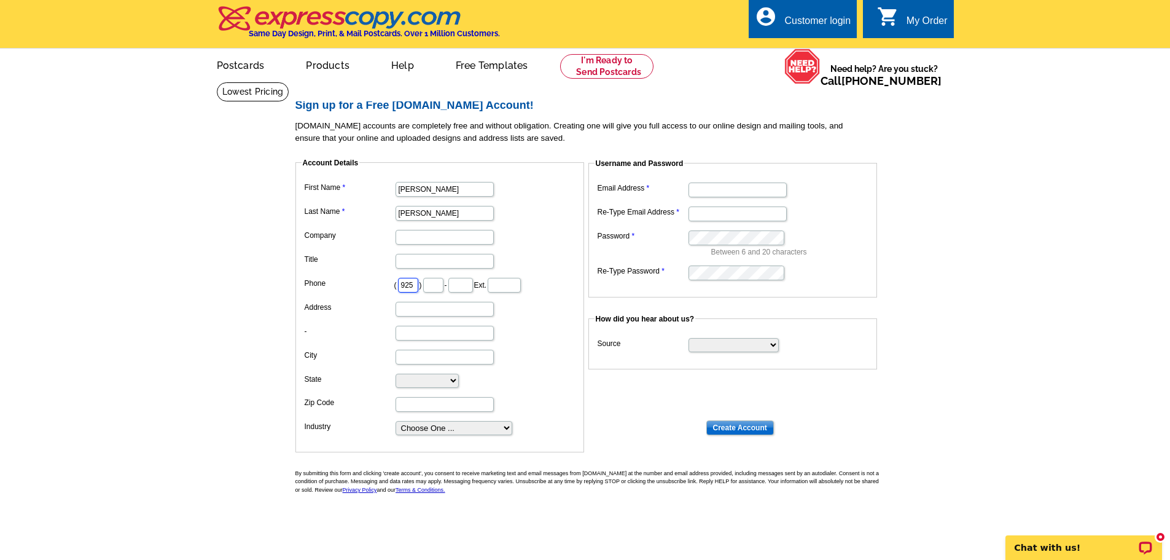
type input "0513"
type input "[STREET_ADDRESS][PERSON_NAME]"
type input "DANVILLE"
select select "CA"
type input "94526"
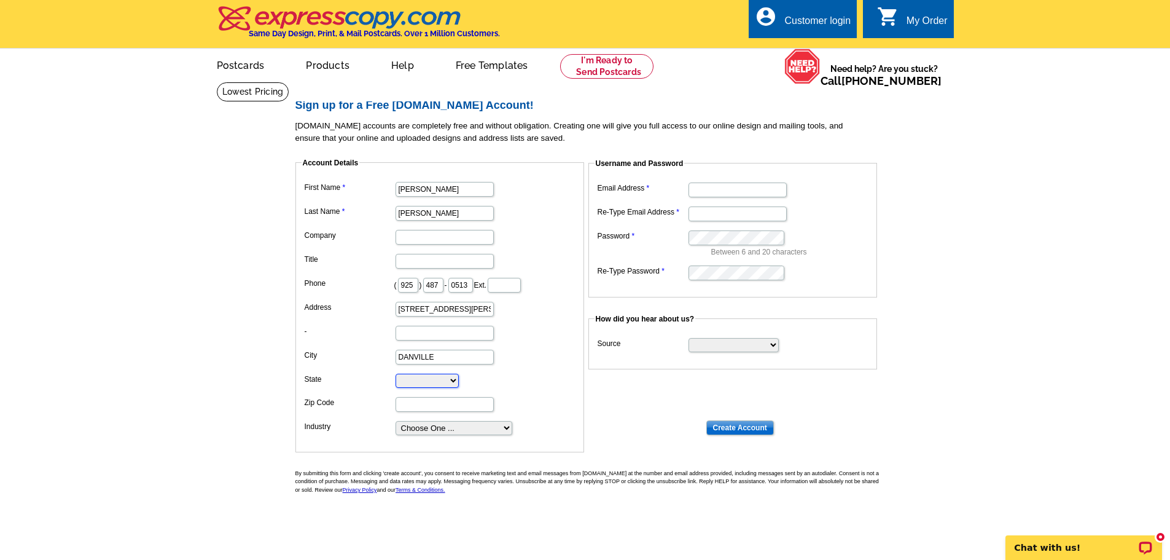
type input "[PERSON_NAME][EMAIL_ADDRESS][DOMAIN_NAME]"
drag, startPoint x: 471, startPoint y: 308, endPoint x: 291, endPoint y: 314, distance: 180.1
click at [291, 314] on div "Sign up for a Free [DOMAIN_NAME] Account! [DOMAIN_NAME] accounts are completely…" at bounding box center [586, 318] width 590 height 472
type input "[STREET_ADDRESS]"
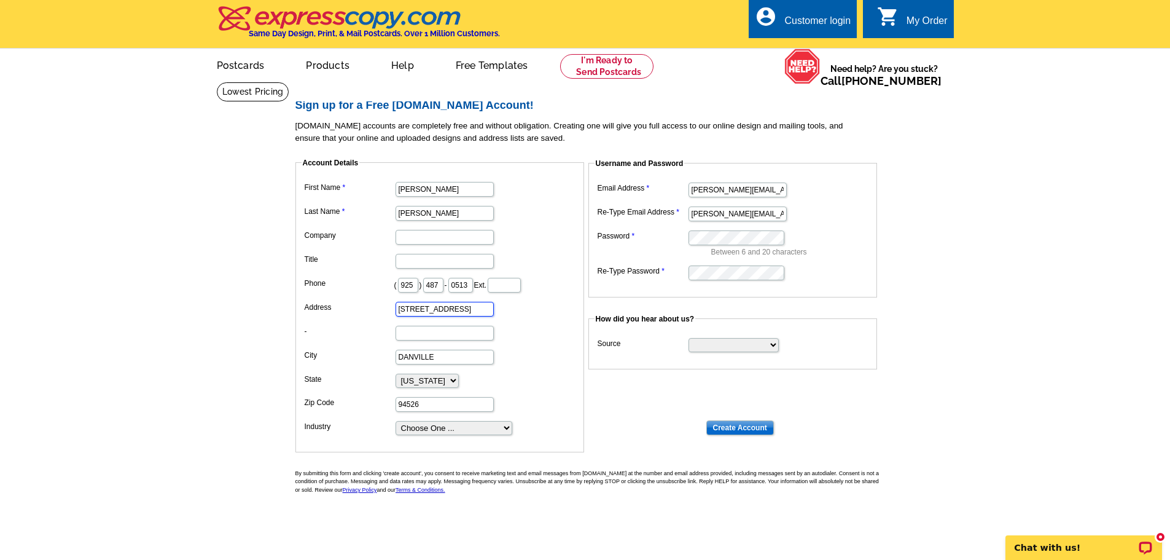
type input "RE/MAX Accord"
drag, startPoint x: 445, startPoint y: 362, endPoint x: 335, endPoint y: 353, distance: 109.7
click at [335, 353] on dl "First Name [PERSON_NAME] Last Name [PERSON_NAME] Company RE/MAX Accord Title Ph…" at bounding box center [440, 307] width 276 height 257
type input "Pleasanton"
click at [442, 401] on input "94526" at bounding box center [445, 404] width 98 height 15
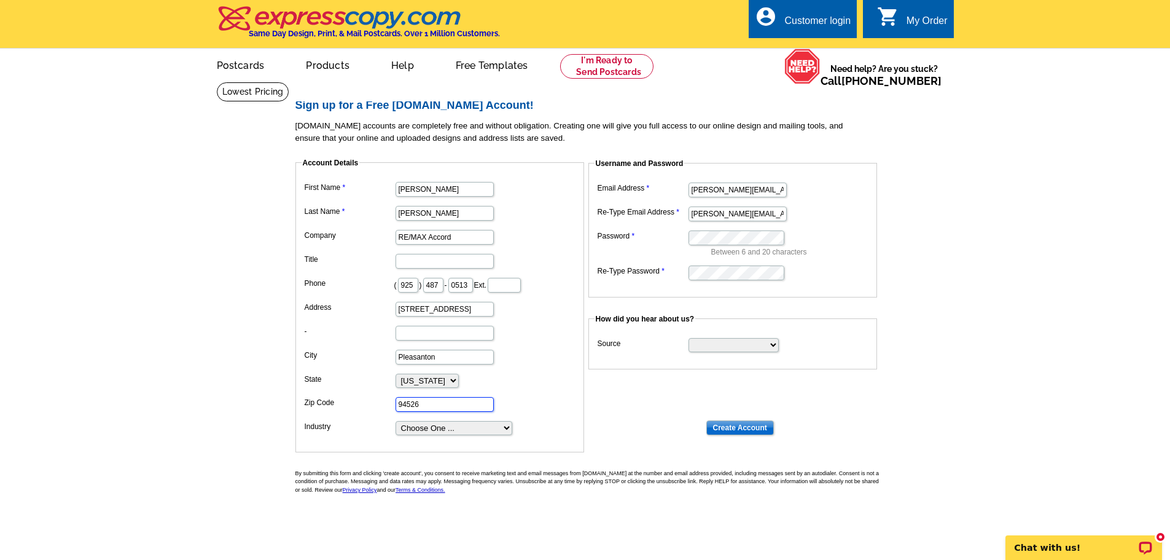
type input "94588"
click at [659, 237] on dl "Email Address [PERSON_NAME][EMAIL_ADDRESS][DOMAIN_NAME] Re-Type Email Address […" at bounding box center [733, 230] width 276 height 102
click at [739, 347] on select "Search Engine Television Ad Direct Mail Postcard Email Referred by a friend Oth…" at bounding box center [734, 345] width 90 height 14
select select "other"
click at [689, 338] on select "Search Engine Television Ad Direct Mail Postcard Email Referred by a friend Oth…" at bounding box center [734, 345] width 90 height 14
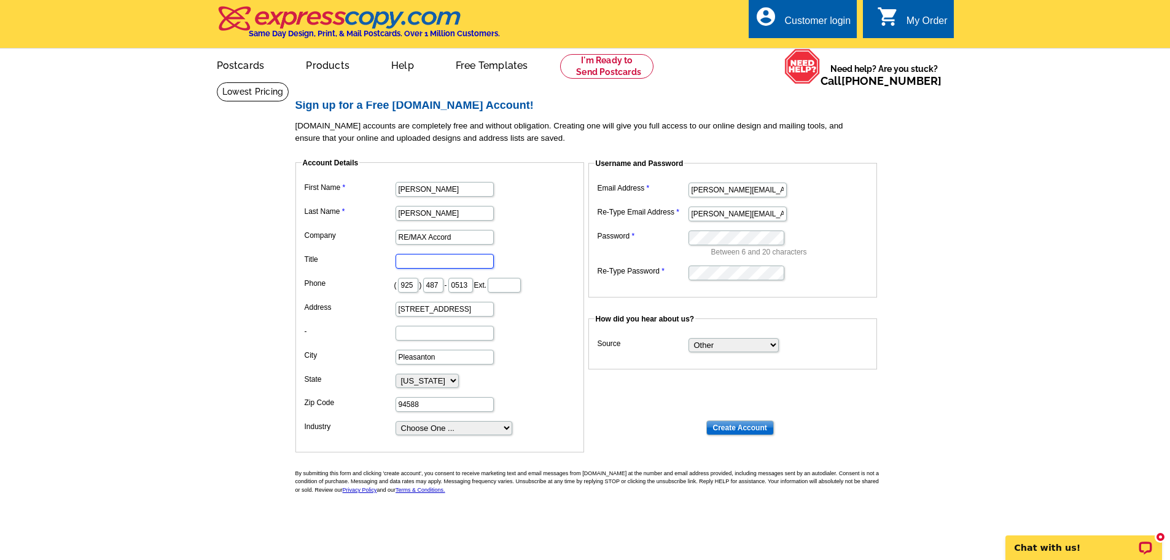
click at [447, 263] on input "Title" at bounding box center [445, 261] width 98 height 15
type input "Broker Associate"
click at [493, 432] on select "Choose One ... Residential Real Estate Accounting Agriculture Architecture Arts…" at bounding box center [454, 428] width 117 height 14
select select "3"
click at [396, 421] on select "Choose One ... Residential Real Estate Accounting Agriculture Architecture Arts…" at bounding box center [454, 428] width 117 height 14
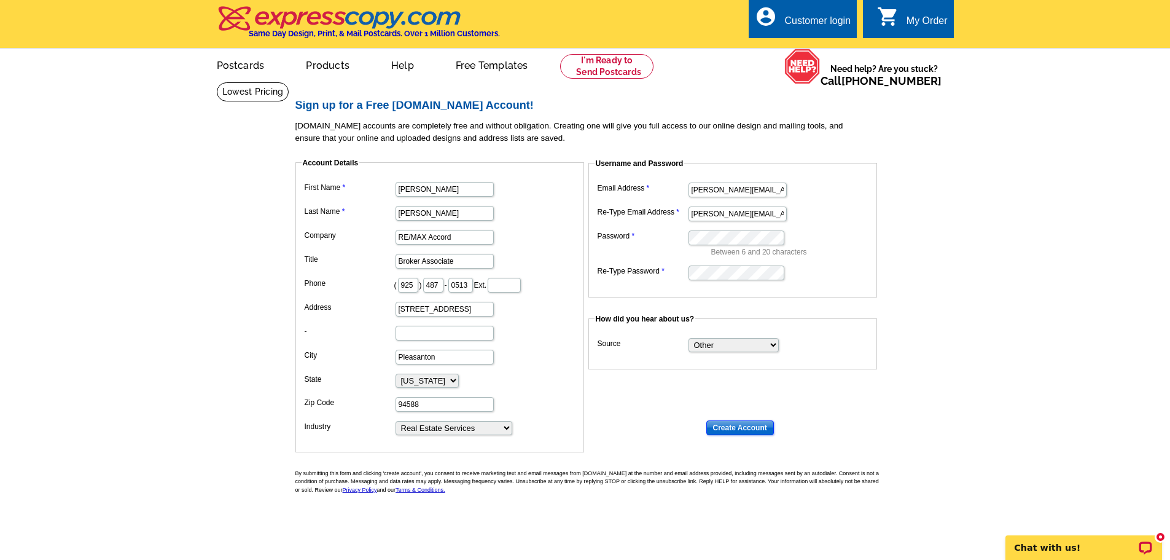
click at [740, 430] on input "Create Account" at bounding box center [740, 427] width 68 height 15
